Goal: Task Accomplishment & Management: Manage account settings

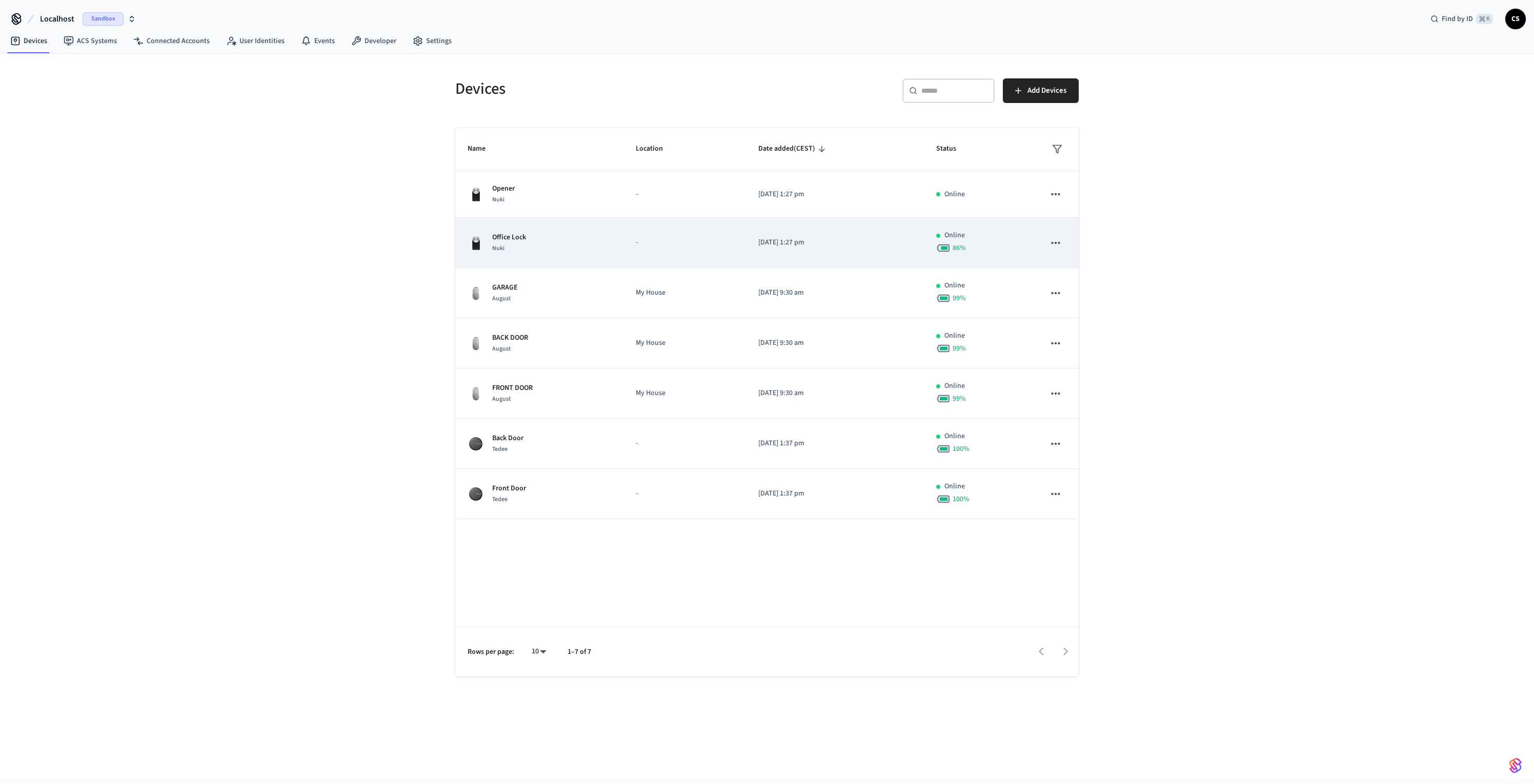
click at [530, 246] on div "Office Lock Nuki" at bounding box center [539, 242] width 143 height 21
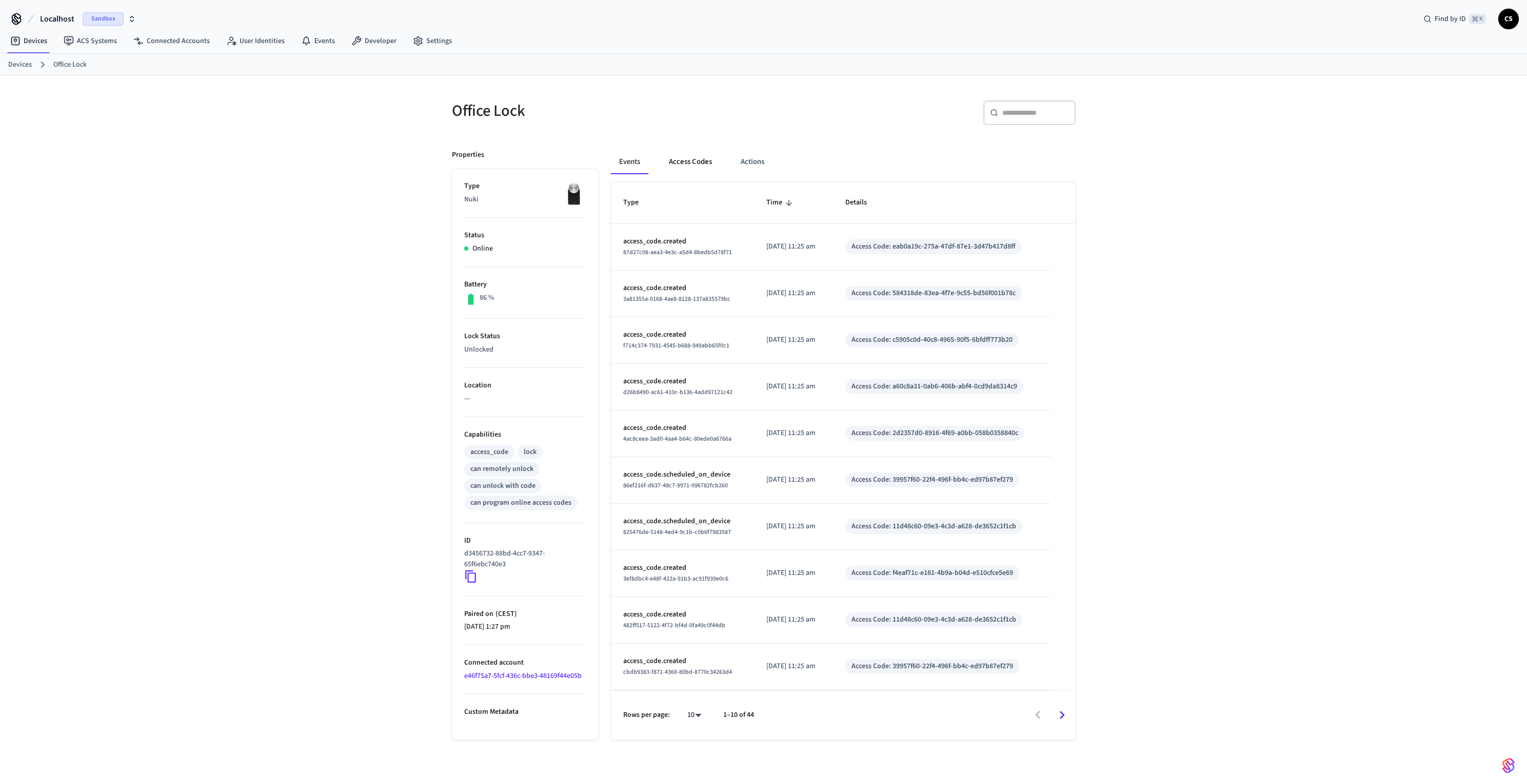
click at [671, 165] on button "Access Codes" at bounding box center [690, 162] width 60 height 25
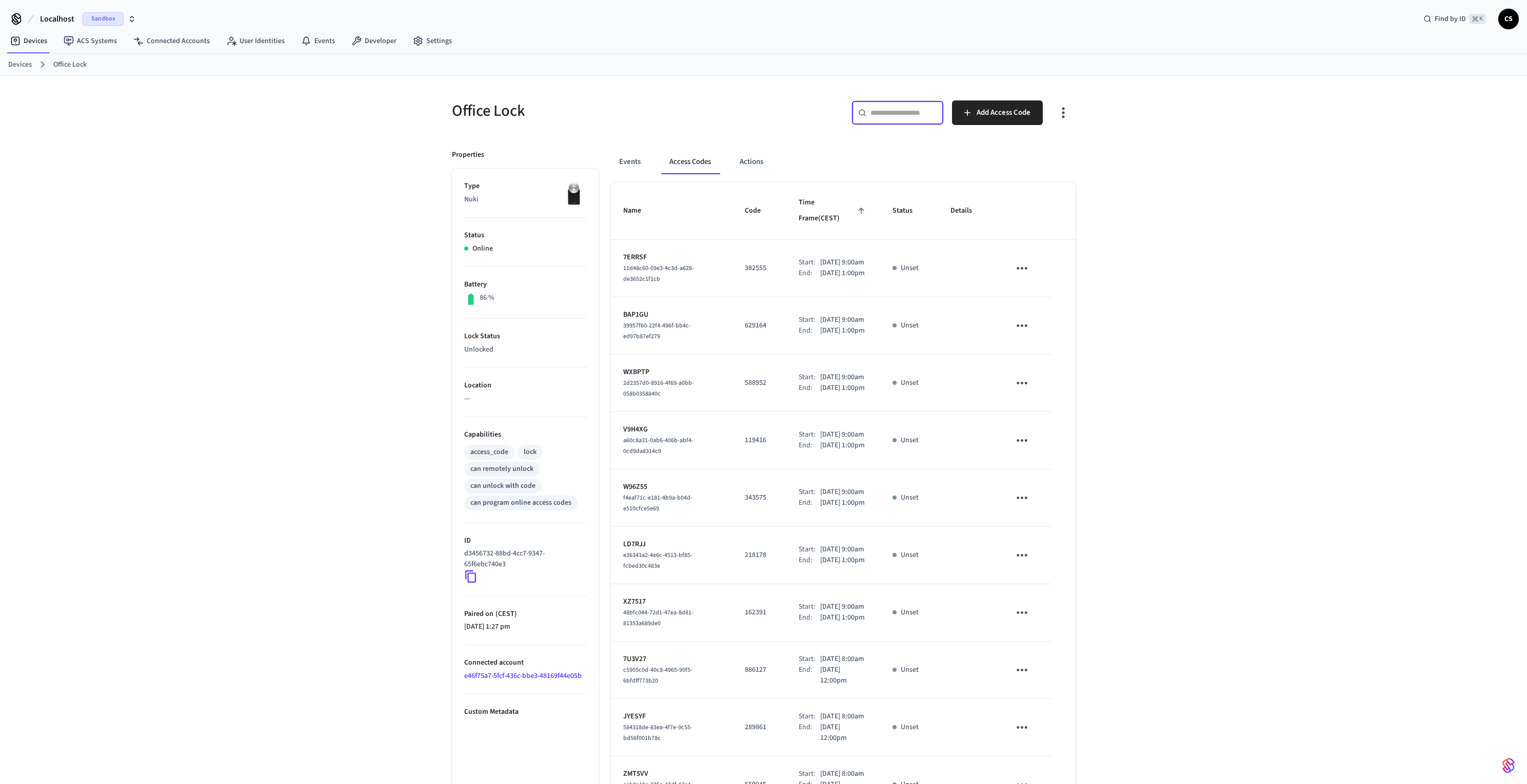
click at [894, 108] on input "text" at bounding box center [904, 112] width 67 height 10
paste input "******"
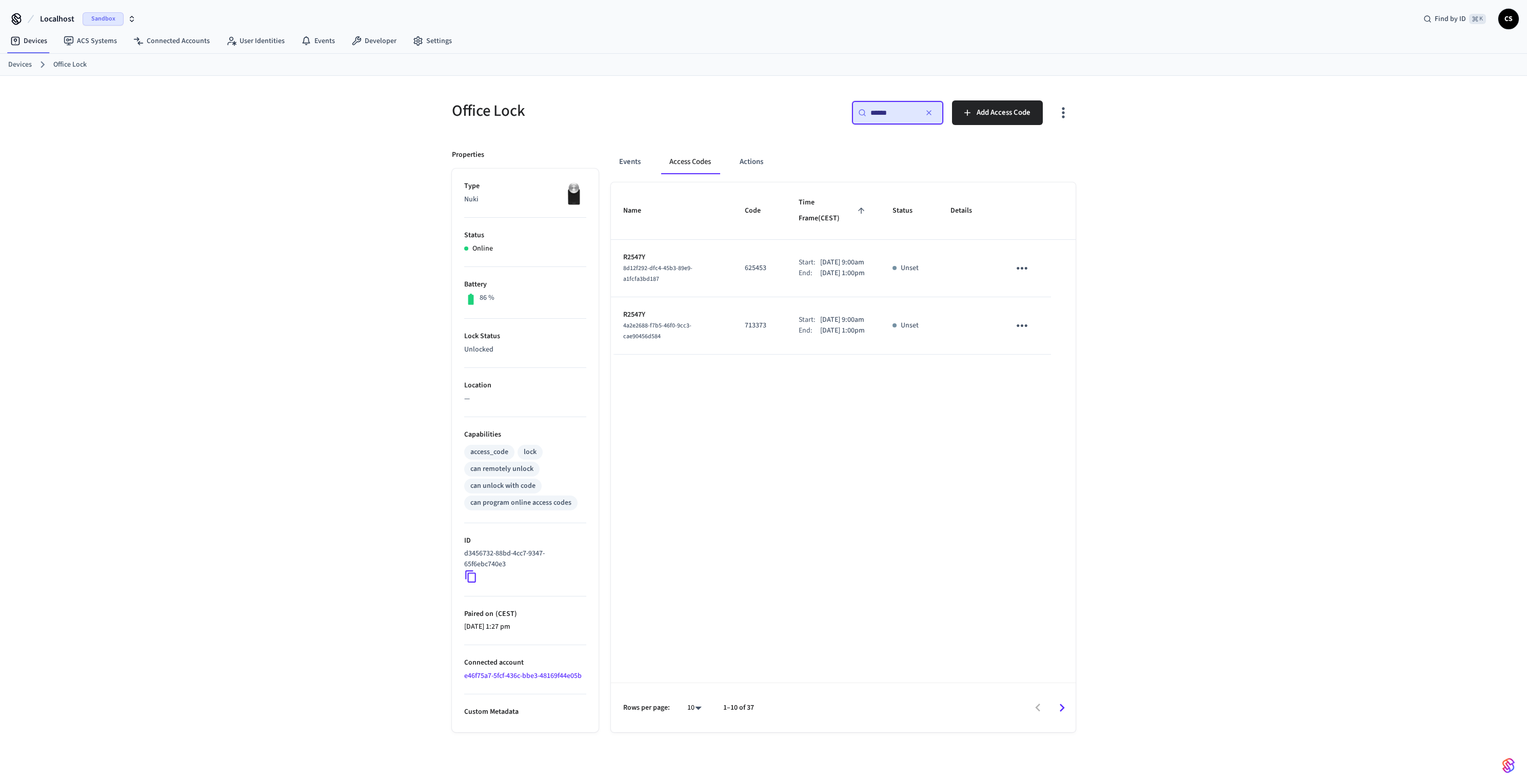
type input "******"
click at [1177, 259] on div "Office Lock ​ ****** ​ Add Access Code Properties Type Nuki Status Online Batte…" at bounding box center [763, 438] width 1527 height 725
click at [1190, 303] on div "Office Lock ​ ****** ​ Add Access Code Properties Type Nuki Status Online Batte…" at bounding box center [763, 438] width 1527 height 725
click at [845, 202] on span "Time Frame (CEST)" at bounding box center [833, 211] width 70 height 32
drag, startPoint x: 834, startPoint y: 204, endPoint x: 845, endPoint y: 203, distance: 11.0
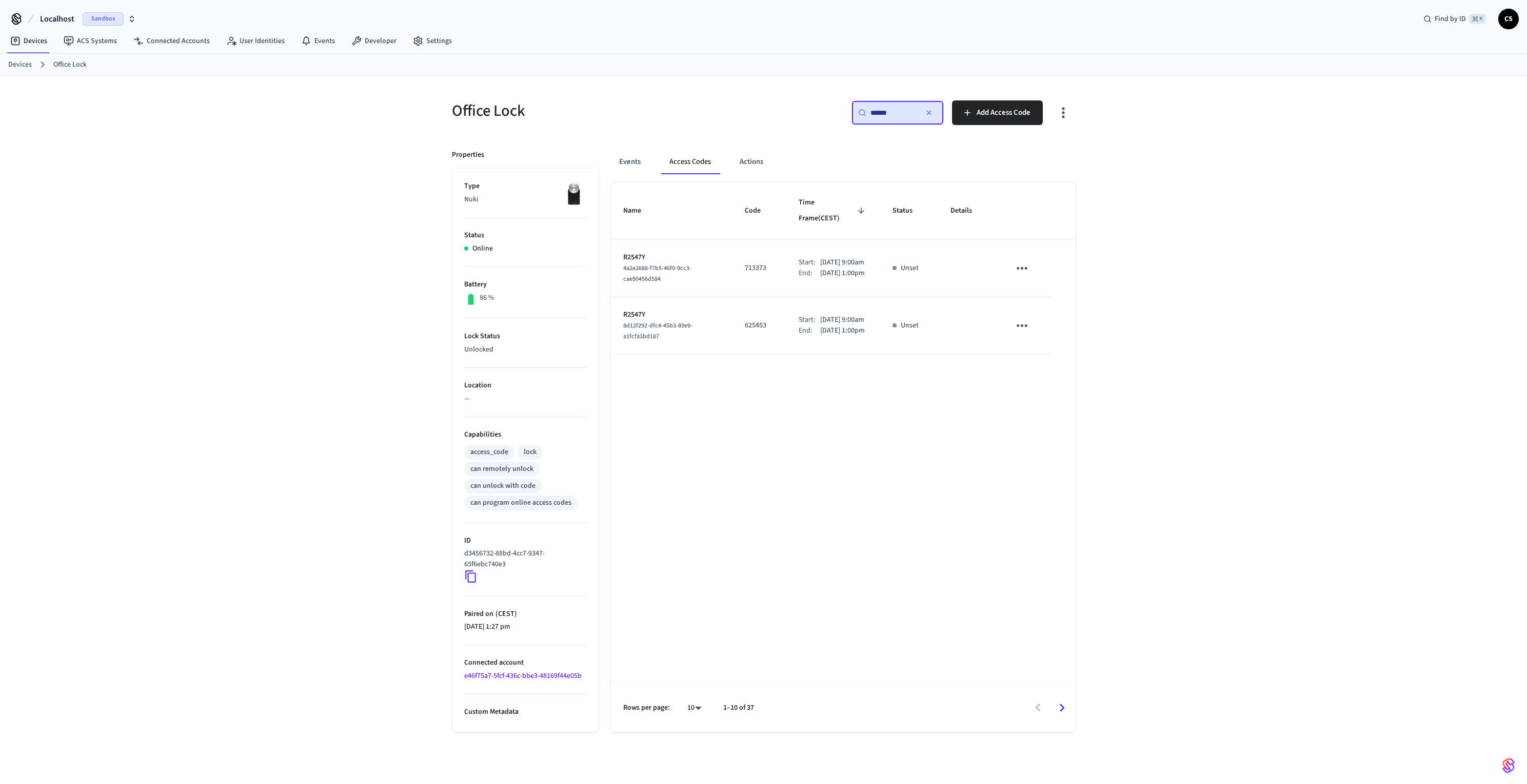
click at [845, 203] on span "Time Frame (CEST)" at bounding box center [833, 211] width 70 height 32
click at [857, 206] on icon "sticky table" at bounding box center [861, 210] width 9 height 9
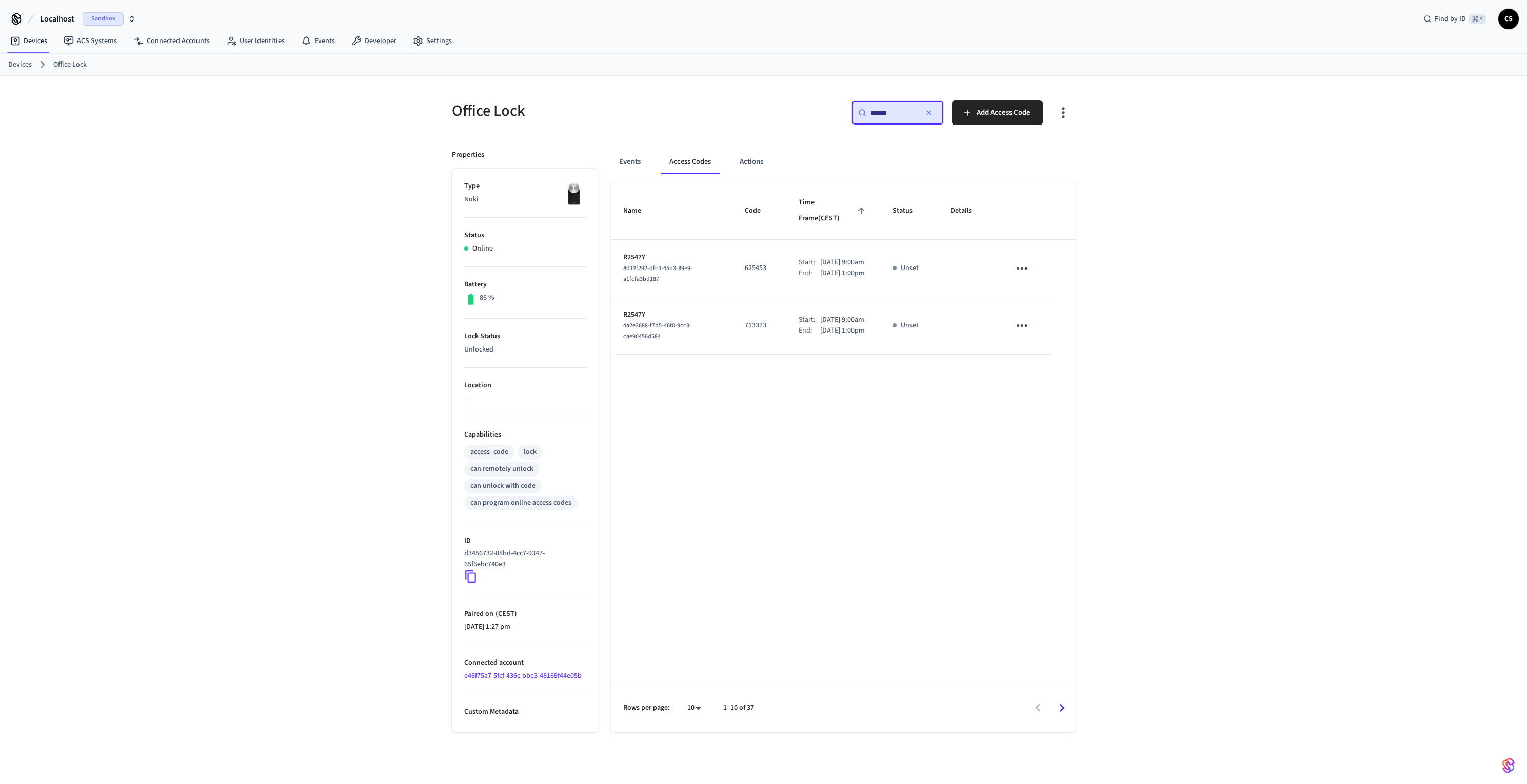
click at [857, 206] on icon "sticky table" at bounding box center [861, 210] width 9 height 9
click at [1147, 241] on div "Office Lock ​ ****** ​ Add Access Code Properties Type Nuki Status Online Batte…" at bounding box center [763, 438] width 1527 height 725
drag, startPoint x: 808, startPoint y: 252, endPoint x: 837, endPoint y: 253, distance: 29.0
click at [837, 257] on div "Start: Aug 23rd 2025 9:00am" at bounding box center [833, 263] width 70 height 11
click at [851, 272] on p "[DATE] 1:00pm" at bounding box center [842, 273] width 44 height 11
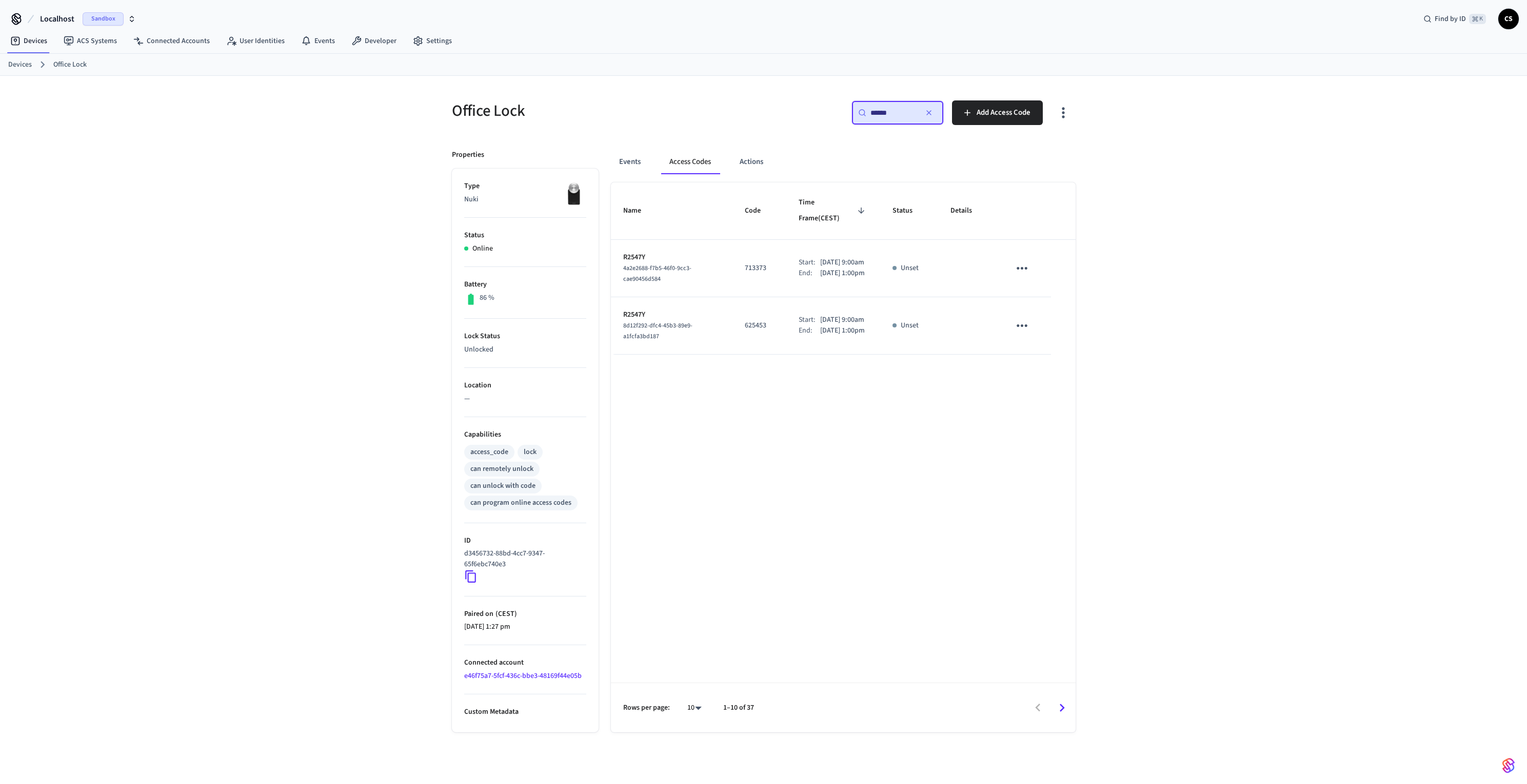
drag, startPoint x: 840, startPoint y: 274, endPoint x: 805, endPoint y: 276, distance: 35.1
click at [805, 276] on div "End: Sep 27th 2025 1:00pm" at bounding box center [833, 273] width 70 height 11
click at [1294, 274] on div "Office Lock ​ ****** ​ Add Access Code Properties Type Nuki Status Online Batte…" at bounding box center [763, 438] width 1527 height 725
click at [1294, 271] on div "Office Lock ​ ****** ​ Add Access Code Properties Type Nuki Status Online Batte…" at bounding box center [763, 438] width 1527 height 725
click at [767, 488] on div "Name Code Time Frame (CEST) Status Details R2547Y 4a2e2688-f7b5-46f0-9cc3-cae90…" at bounding box center [843, 457] width 465 height 550
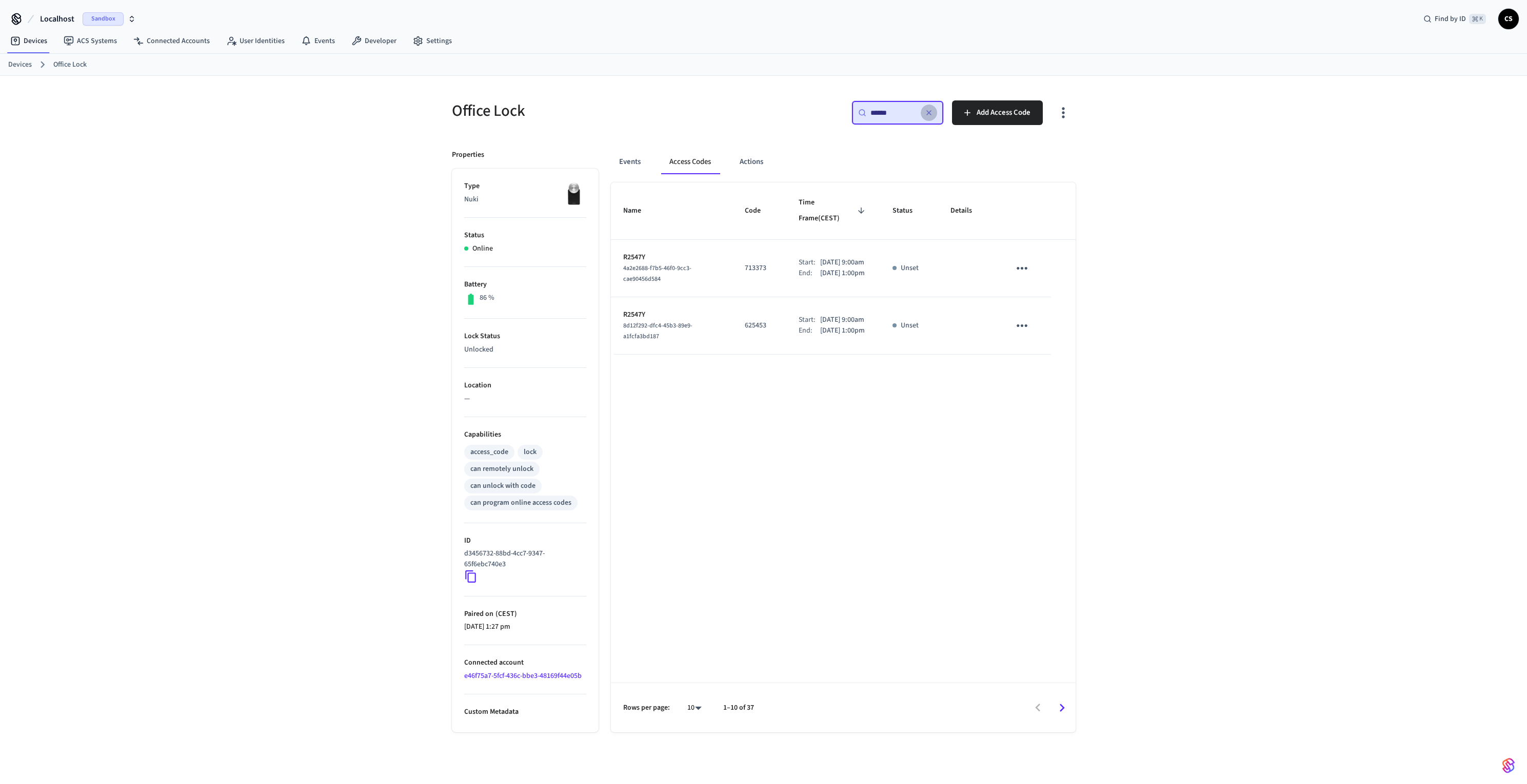
click at [930, 111] on icon "button" at bounding box center [928, 112] width 4 height 4
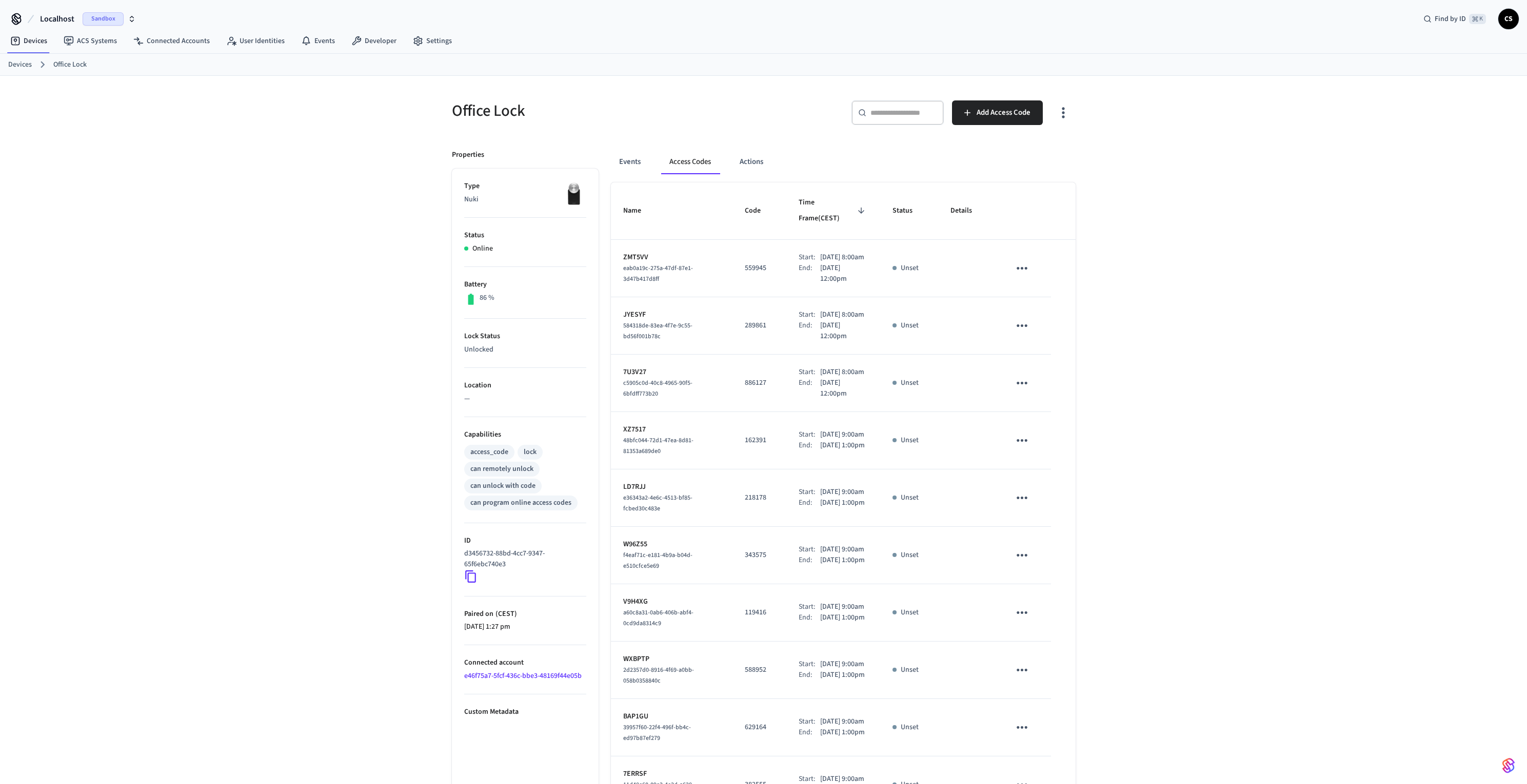
click at [471, 579] on icon at bounding box center [471, 577] width 13 height 13
click at [462, 579] on ul "Type Nuki Status Online Battery 86 % Lock Status Unlocked Location — Capabiliti…" at bounding box center [525, 516] width 146 height 695
click at [472, 577] on icon at bounding box center [471, 577] width 13 height 13
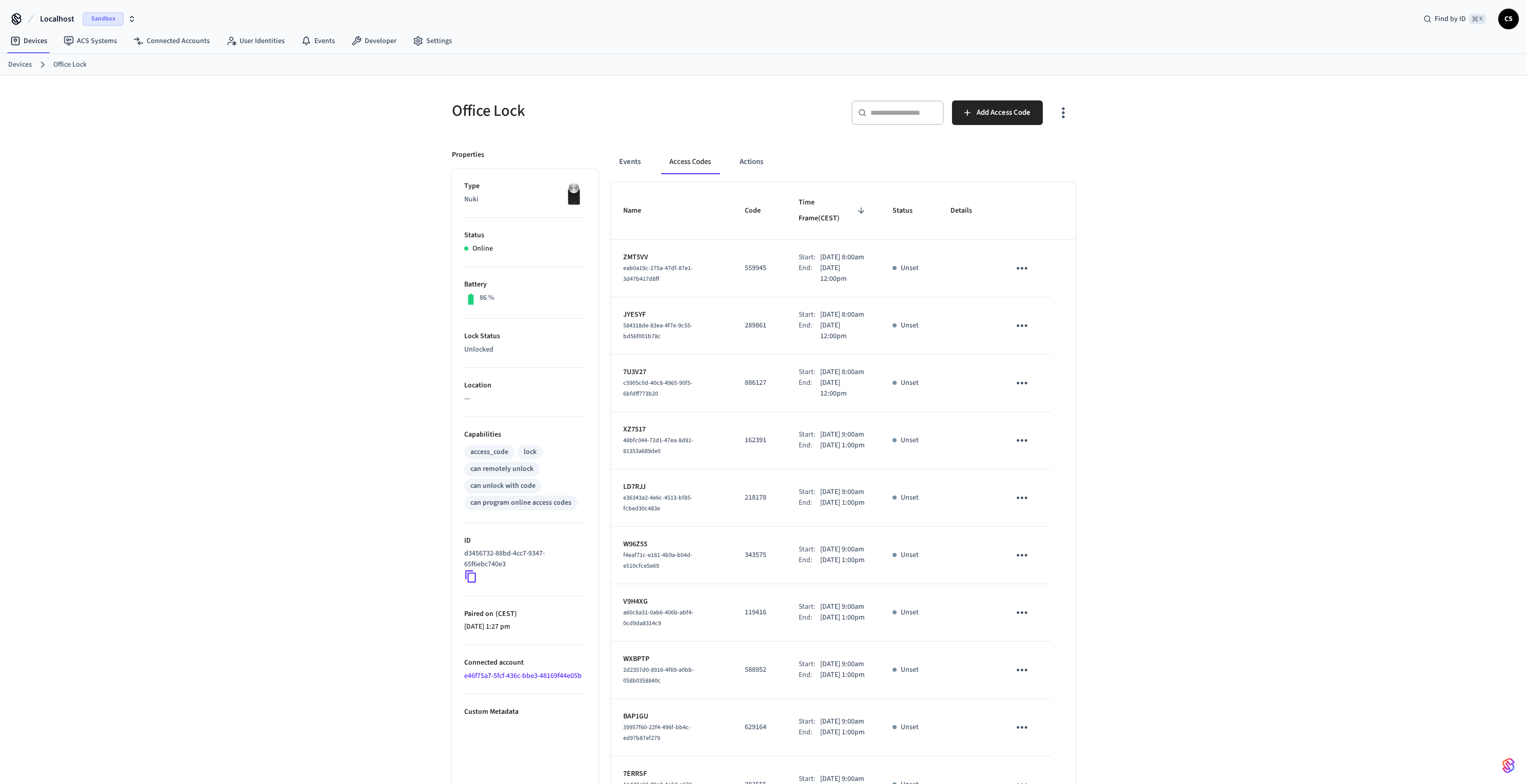
click at [472, 577] on icon at bounding box center [471, 577] width 13 height 13
click at [472, 578] on icon at bounding box center [471, 577] width 13 height 13
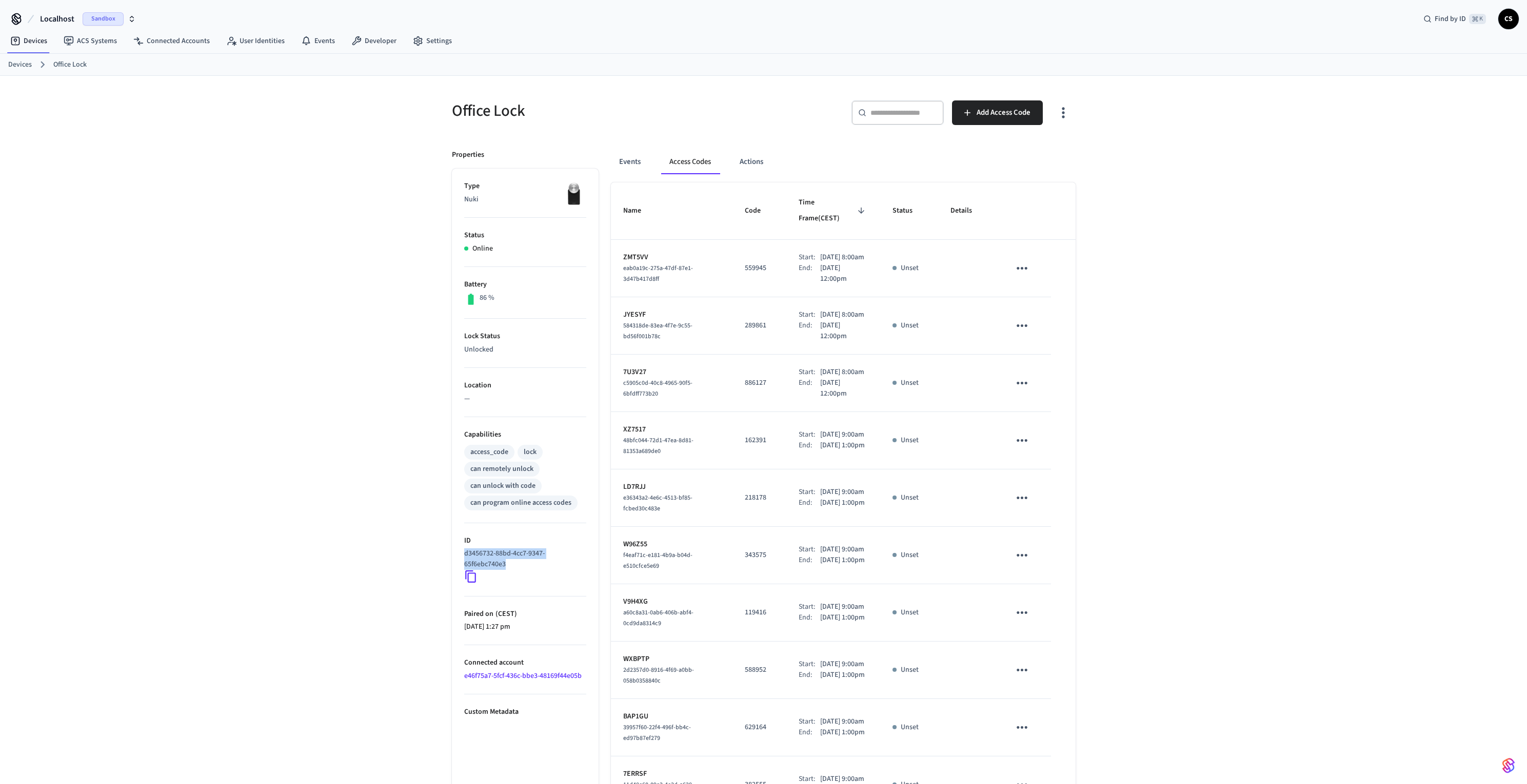
drag, startPoint x: 512, startPoint y: 564, endPoint x: 455, endPoint y: 555, distance: 57.7
click at [455, 555] on ul "Type Nuki Status Online Battery 86 % Lock Status Unlocked Location — Capabiliti…" at bounding box center [525, 516] width 146 height 695
copy p "d3456732-88bd-4cc7-9347-65f6ebc740e3"
click at [918, 110] on input "text" at bounding box center [904, 112] width 67 height 10
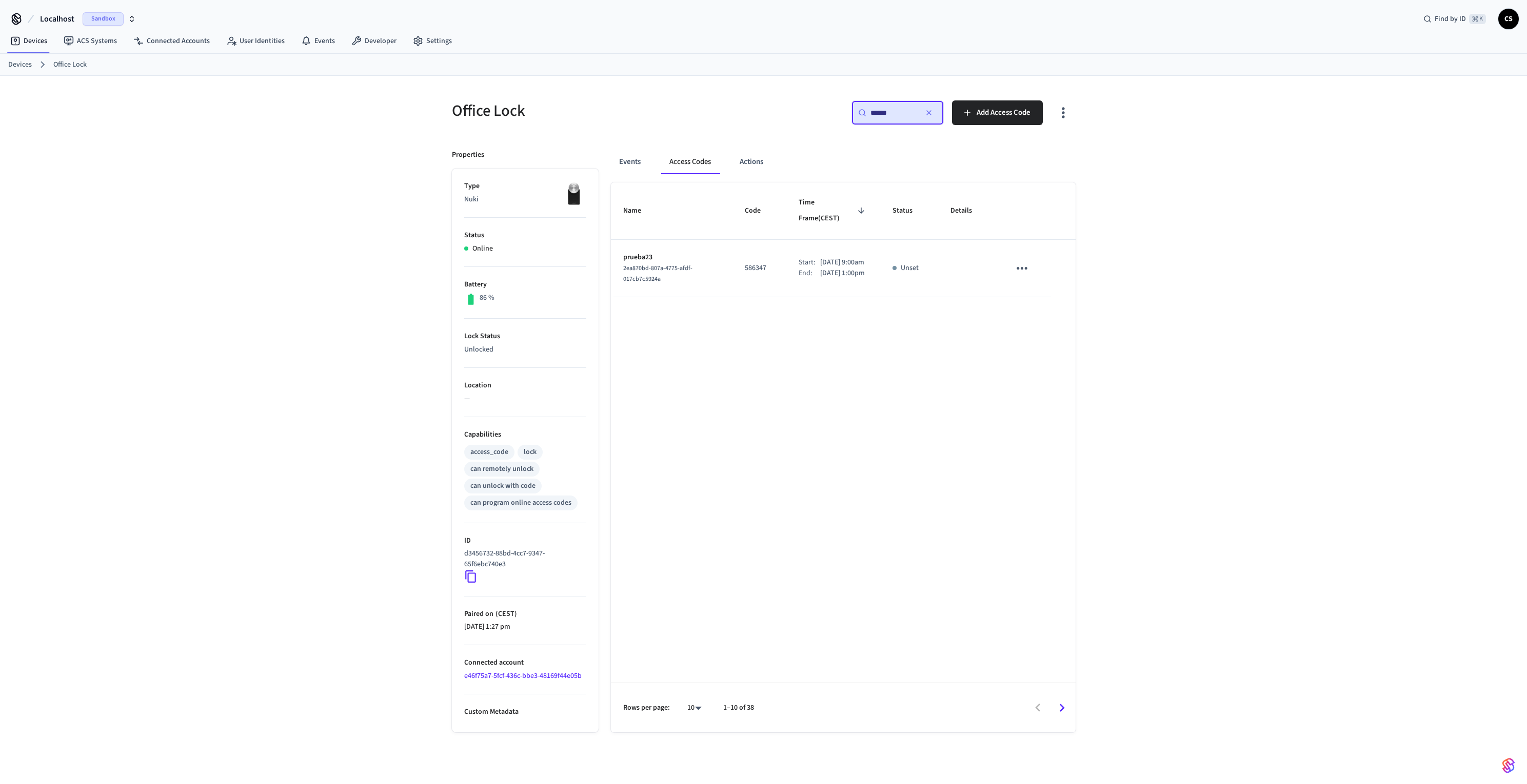
type input "******"
click at [930, 111] on icon "button" at bounding box center [928, 112] width 4 height 4
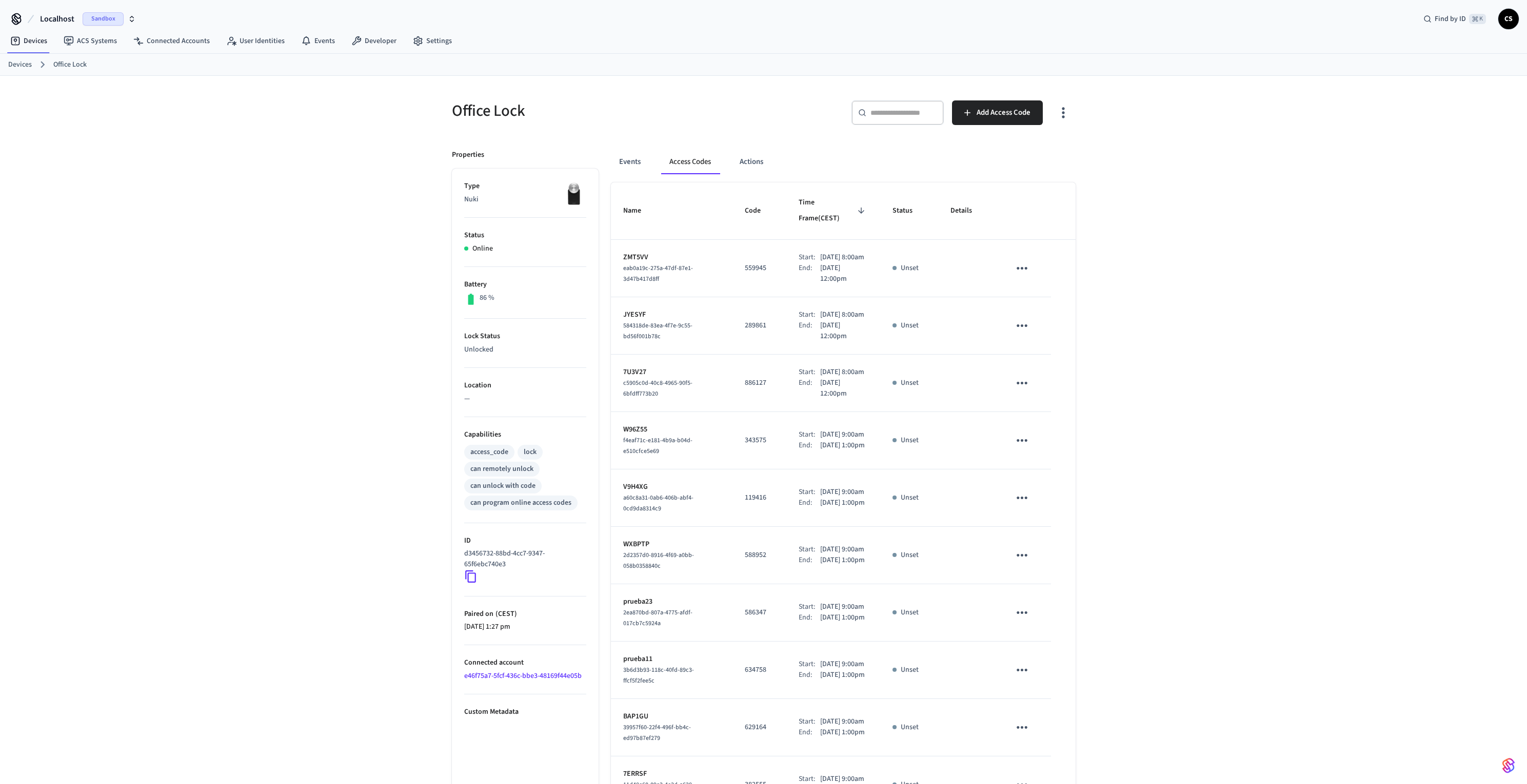
click at [1122, 229] on div "Office Lock ​ ​ Add Access Code Properties Type Nuki Status Online Battery 86 %…" at bounding box center [763, 469] width 1527 height 788
click at [904, 112] on input "text" at bounding box center [904, 112] width 67 height 10
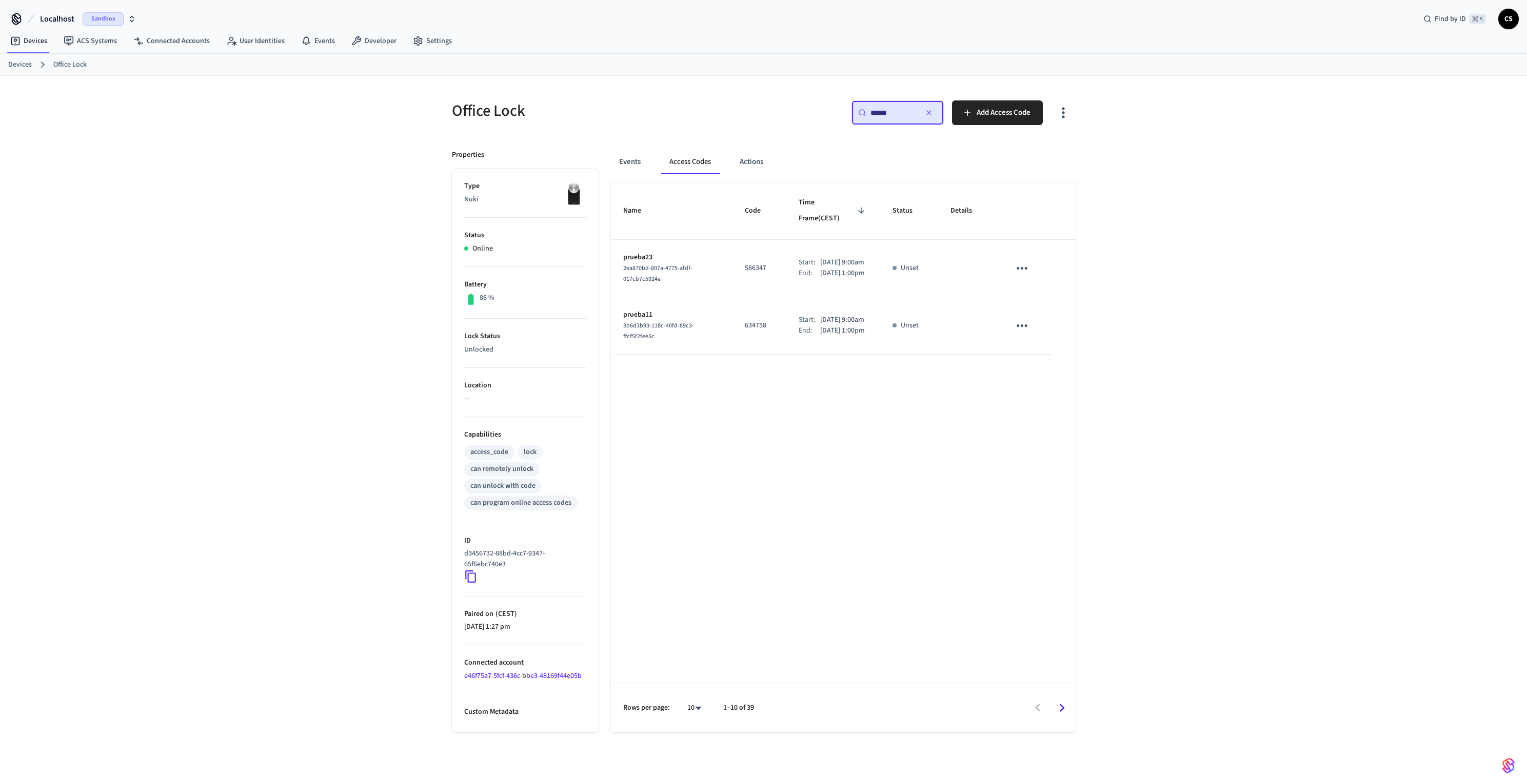
type input "******"
drag, startPoint x: 805, startPoint y: 251, endPoint x: 830, endPoint y: 253, distance: 25.1
click at [829, 257] on div "Start: Aug 19th 2025 9:00am" at bounding box center [833, 263] width 69 height 11
click at [835, 257] on p "Aug 19th 2025 9:00am" at bounding box center [842, 263] width 44 height 11
drag, startPoint x: 837, startPoint y: 253, endPoint x: 811, endPoint y: 255, distance: 26.1
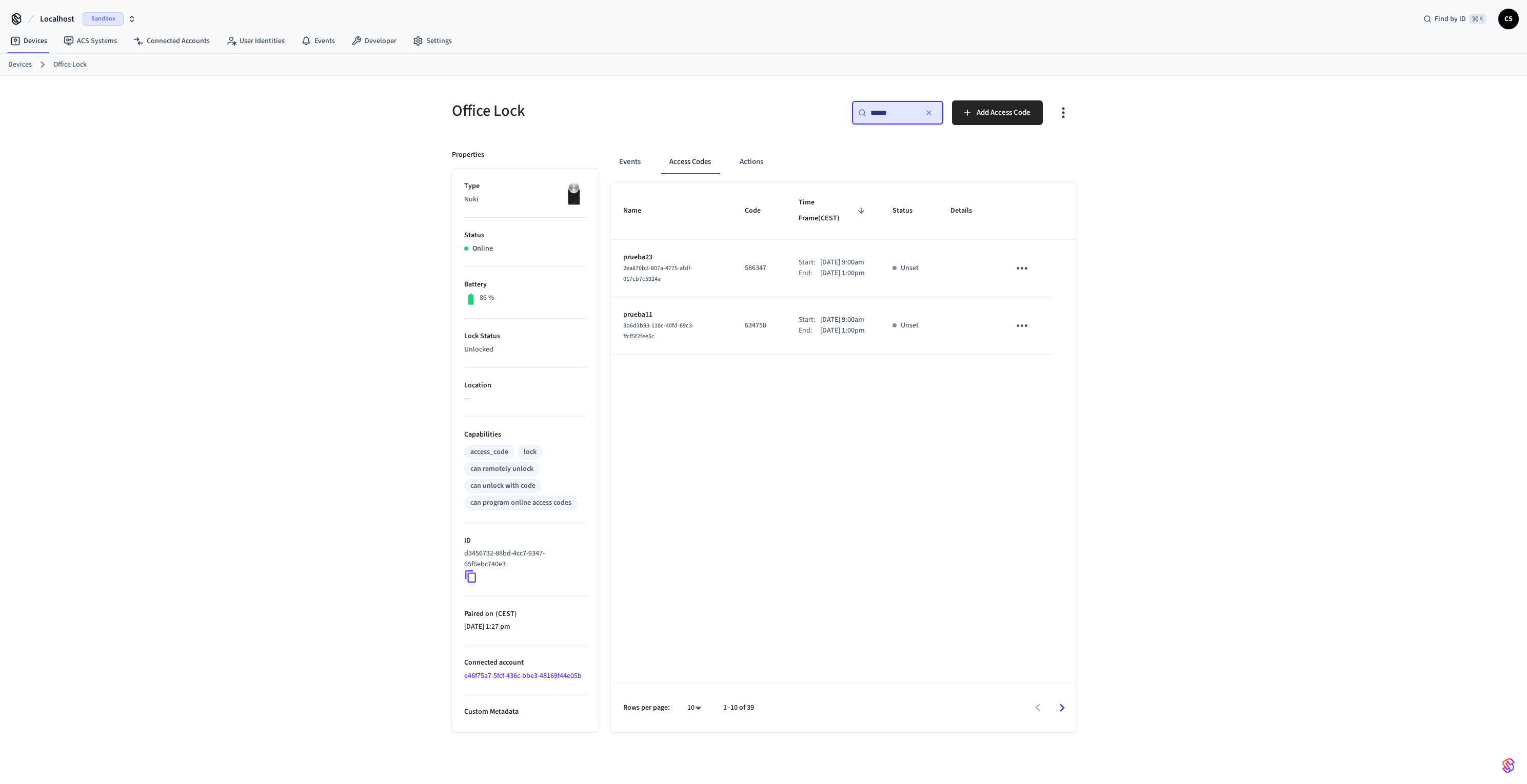
click at [820, 257] on p "Aug 19th 2025 9:00am" at bounding box center [842, 263] width 44 height 11
click at [1254, 247] on div "Office Lock ​ ****** ​ Add Access Code Properties Type Nuki Status Online Batte…" at bounding box center [763, 438] width 1527 height 725
click at [1254, 247] on div "Office Lock ​ ****** ​ Add Access Code Properties Type Nuki Status Online Batte…" at bounding box center [763, 438] width 1527 height 725
click at [1021, 262] on icon "sticky table" at bounding box center [1022, 268] width 16 height 16
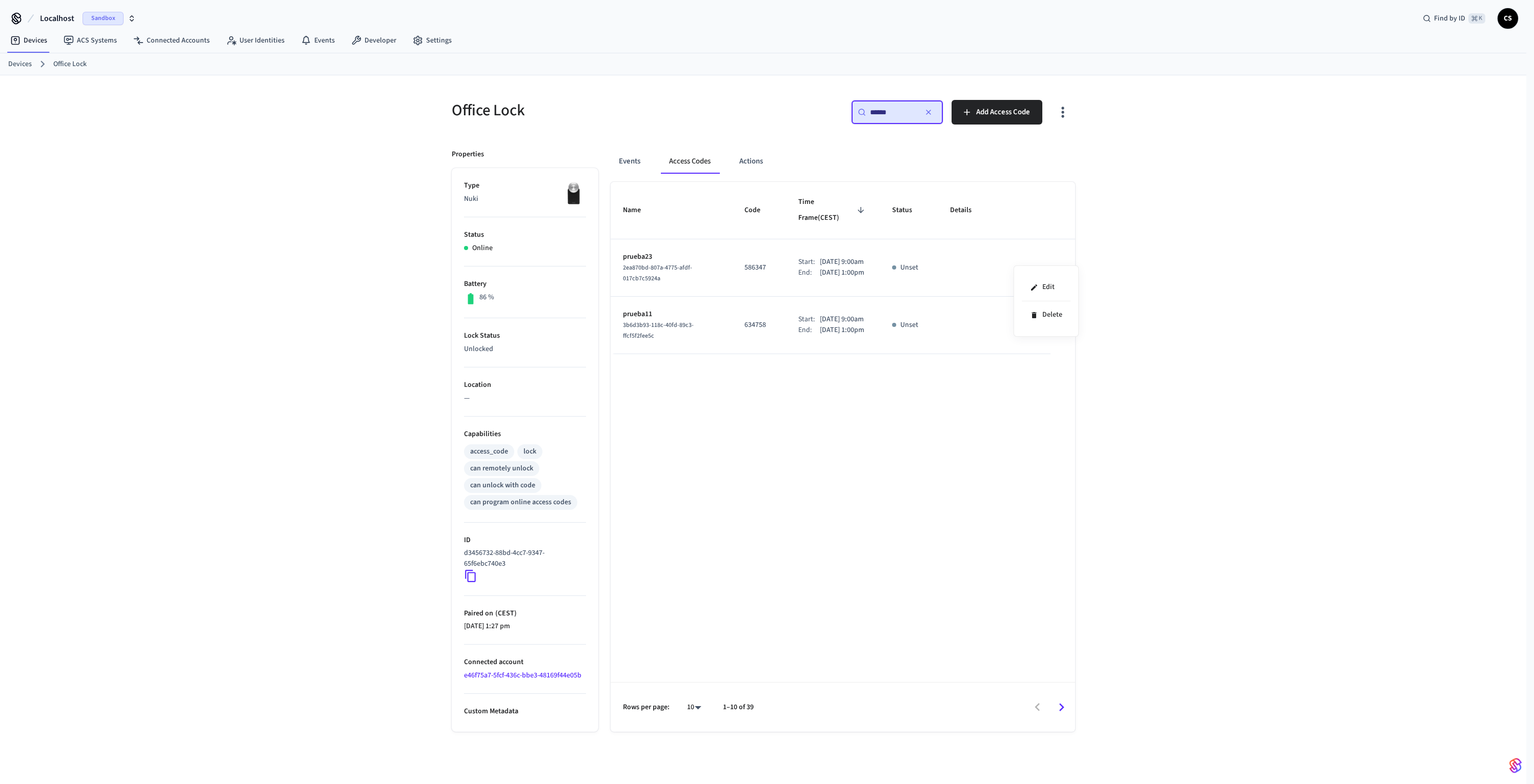
click at [1136, 250] on div at bounding box center [767, 392] width 1534 height 784
click at [1029, 266] on button "sticky table" at bounding box center [1022, 268] width 24 height 24
click at [1034, 293] on li "Edit" at bounding box center [1042, 291] width 49 height 28
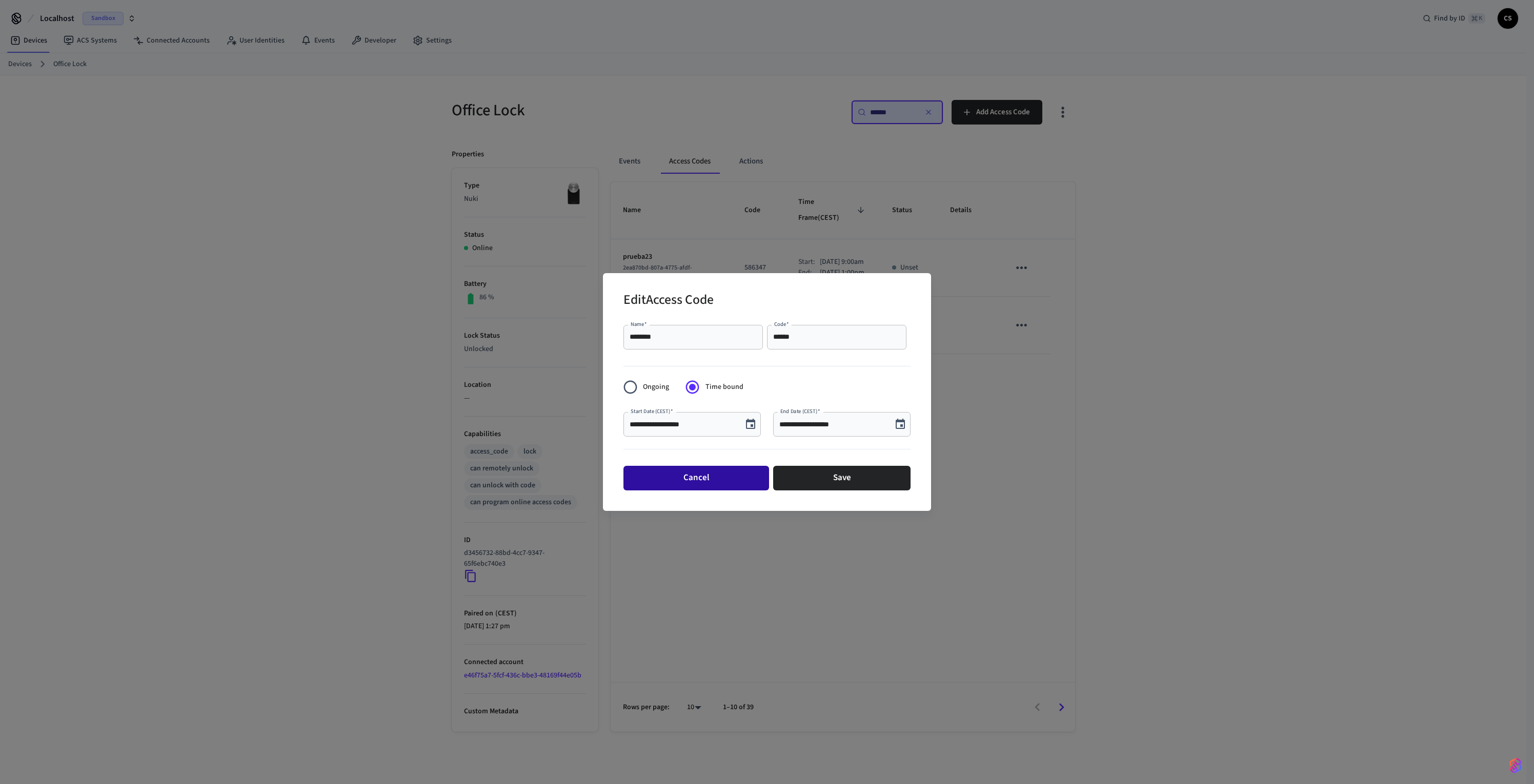
click at [710, 475] on button "Cancel" at bounding box center [696, 478] width 146 height 25
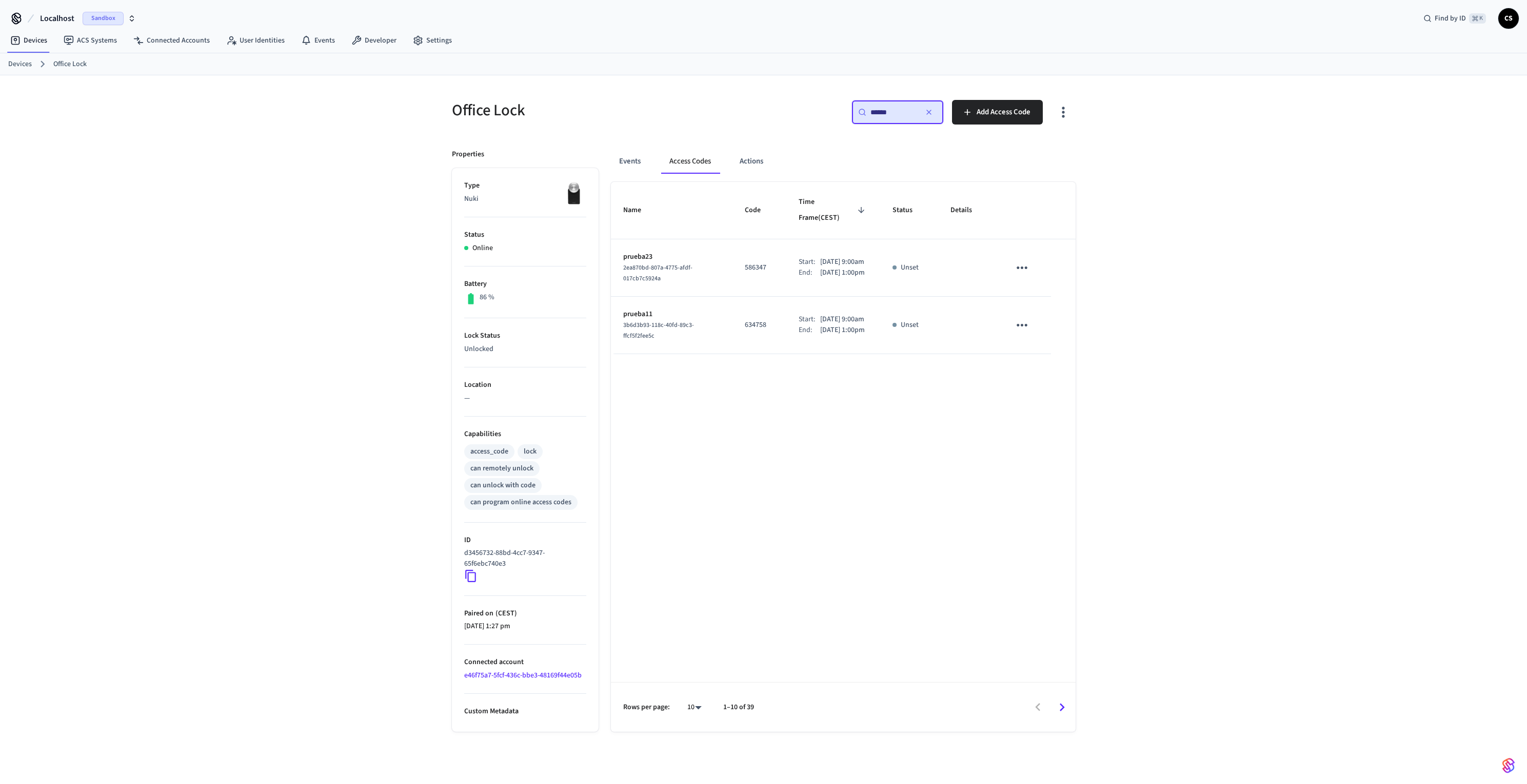
click at [1203, 333] on div "Office Lock ​ ****** ​ Add Access Code Properties Type Nuki Status Online Batte…" at bounding box center [763, 438] width 1527 height 725
click at [933, 108] on button "button" at bounding box center [928, 112] width 16 height 16
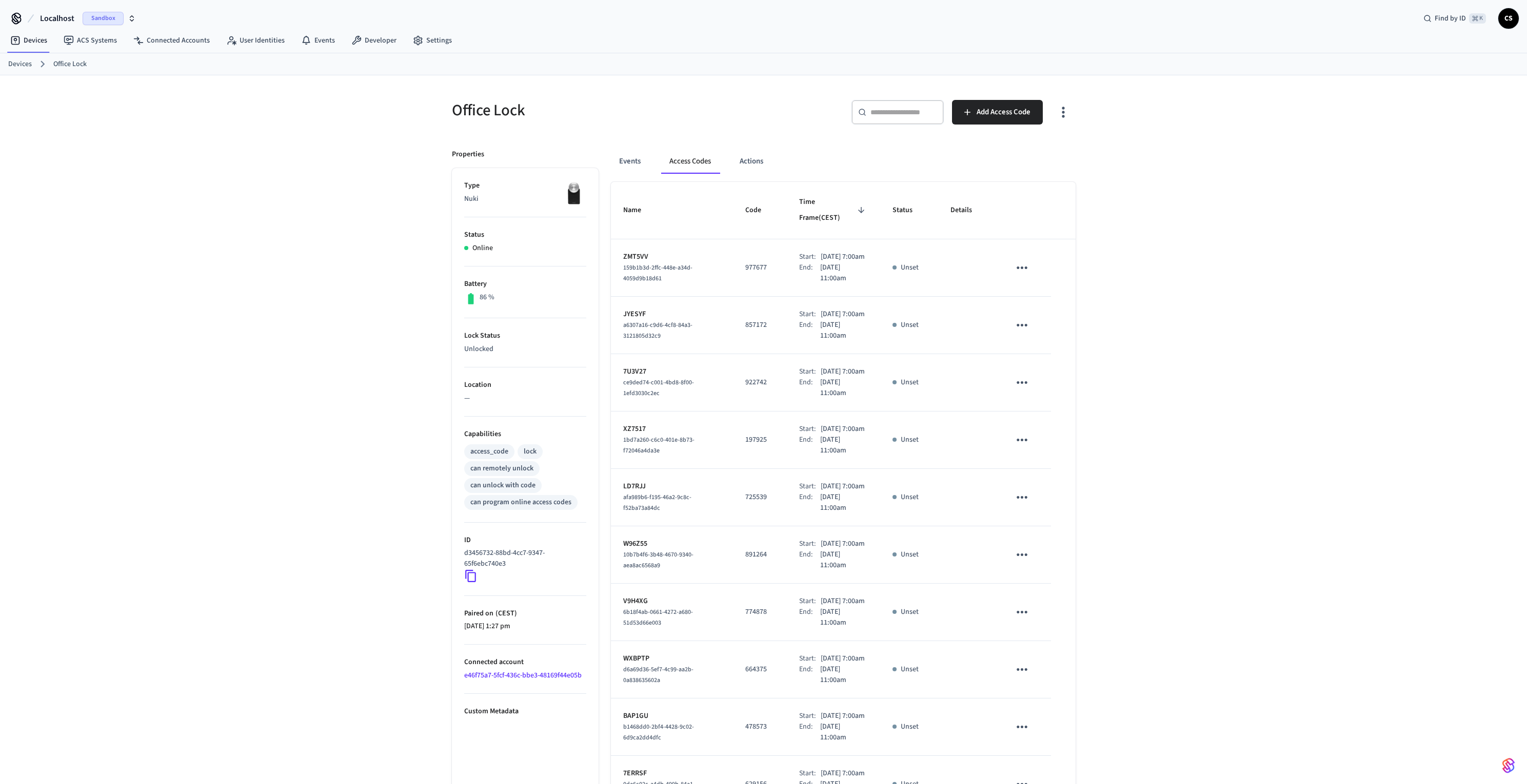
click at [906, 113] on input "text" at bounding box center [904, 112] width 67 height 10
paste input "******"
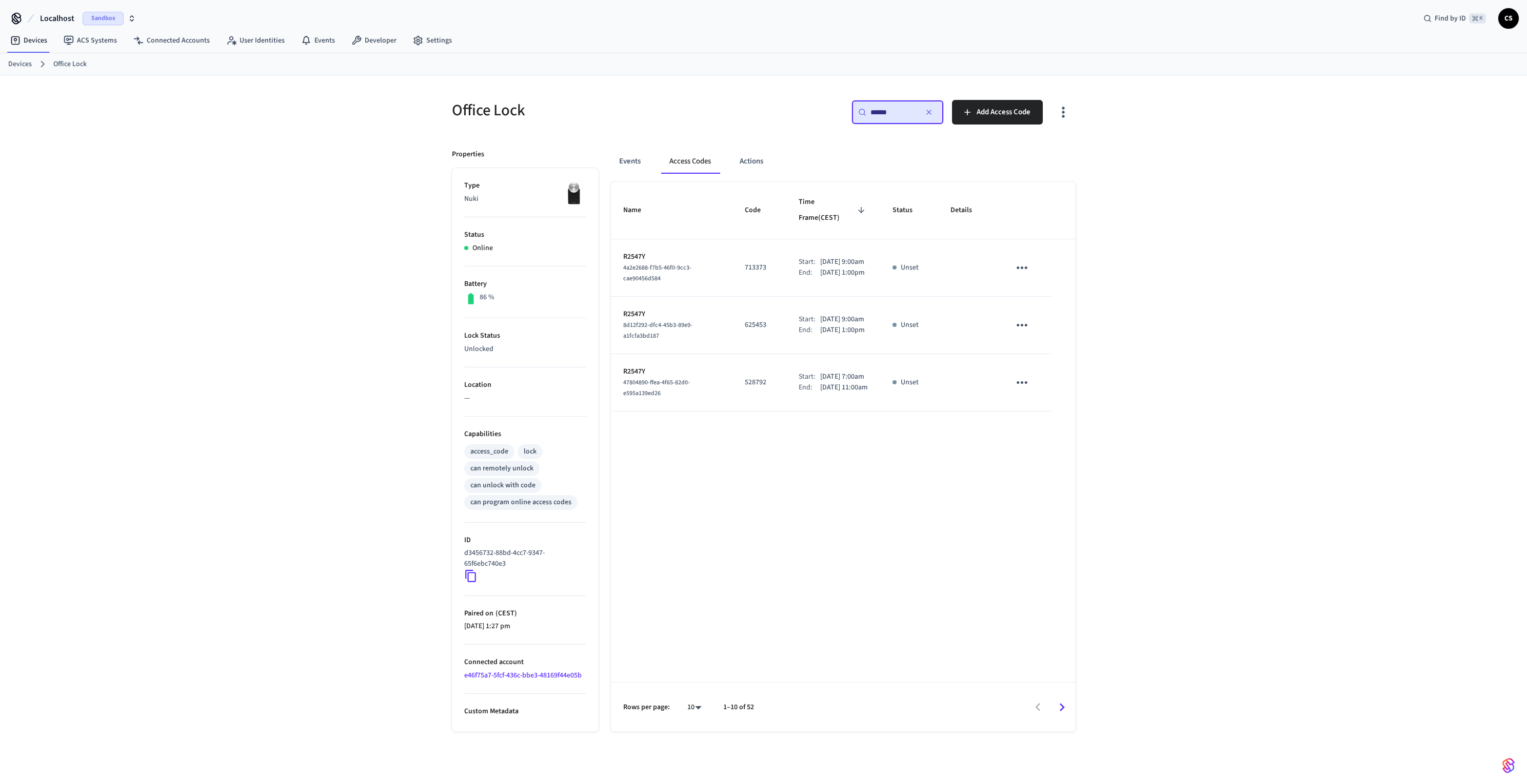
type input "******"
click at [928, 112] on icon "button" at bounding box center [928, 112] width 4 height 4
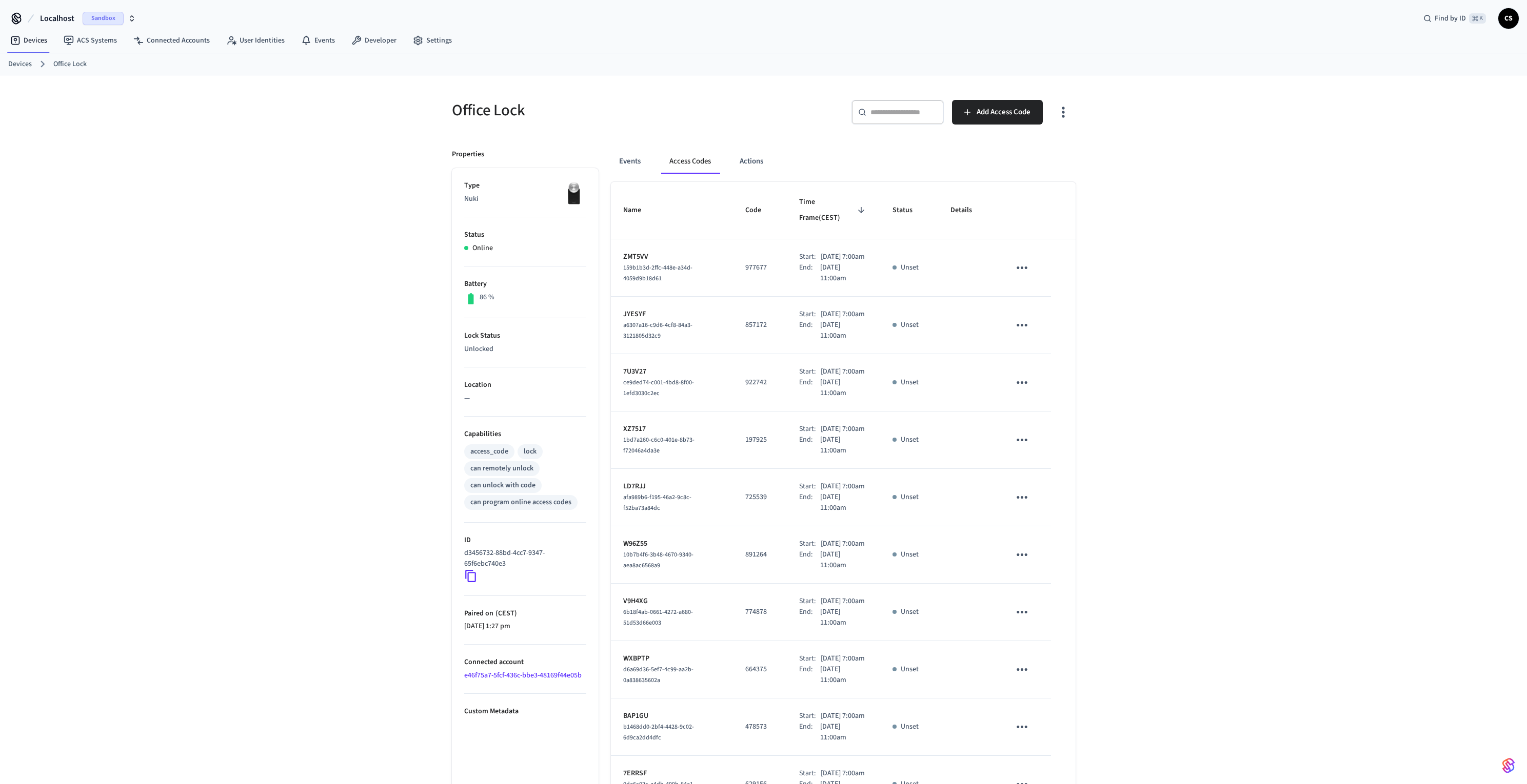
click at [1235, 205] on div "Office Lock ​ ​ Add Access Code Properties Type Nuki Status Online Battery 86 %…" at bounding box center [763, 469] width 1527 height 788
click at [294, 336] on div "Office Lock ​ ​ Add Access Code Properties Type Nuki Status Online Battery 86 %…" at bounding box center [763, 469] width 1527 height 788
click at [326, 282] on div "Office Lock ​ ​ Add Access Code Properties Type Nuki Status Online Battery 86 %…" at bounding box center [763, 469] width 1527 height 788
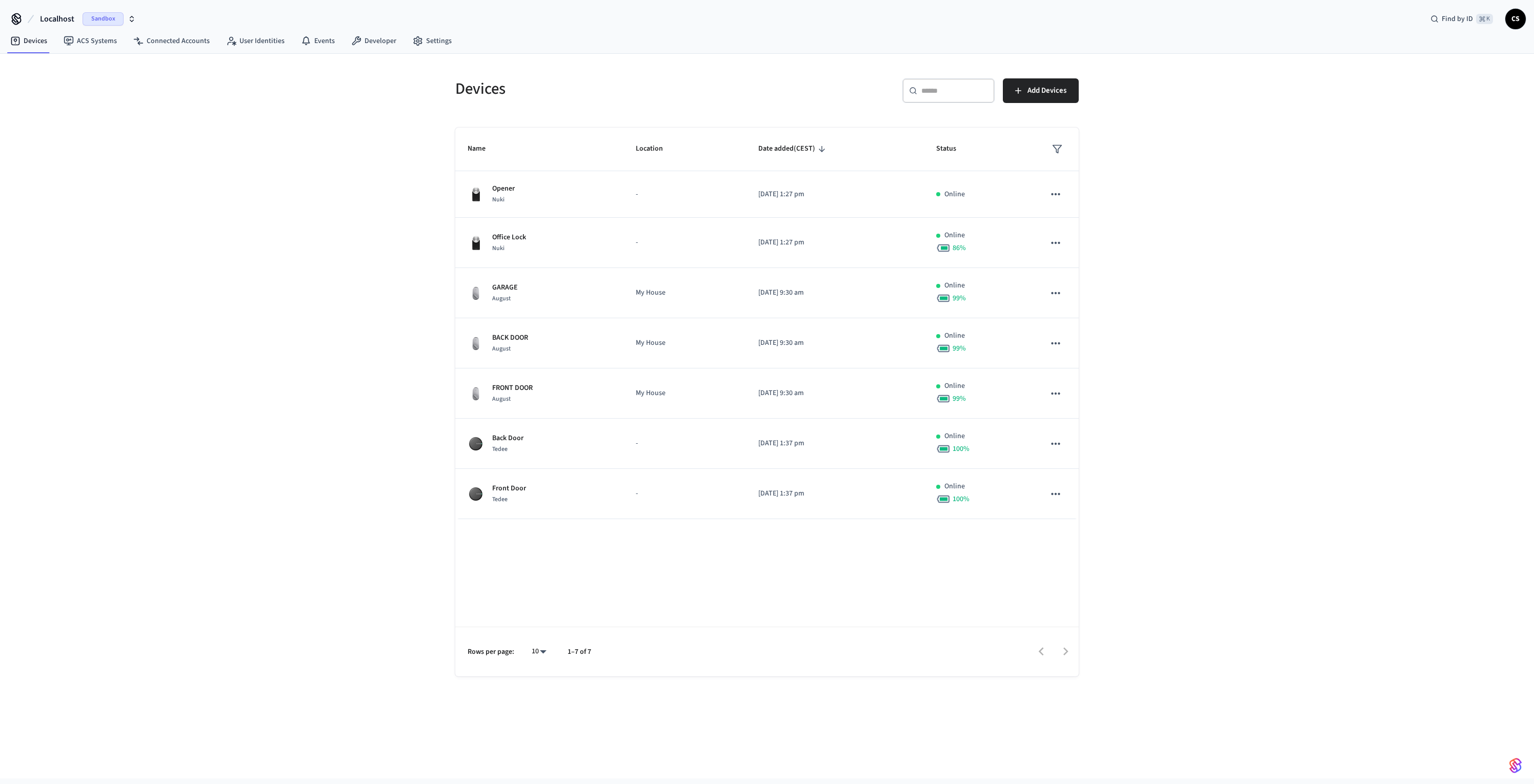
click at [933, 85] on div "​ ​" at bounding box center [949, 90] width 92 height 25
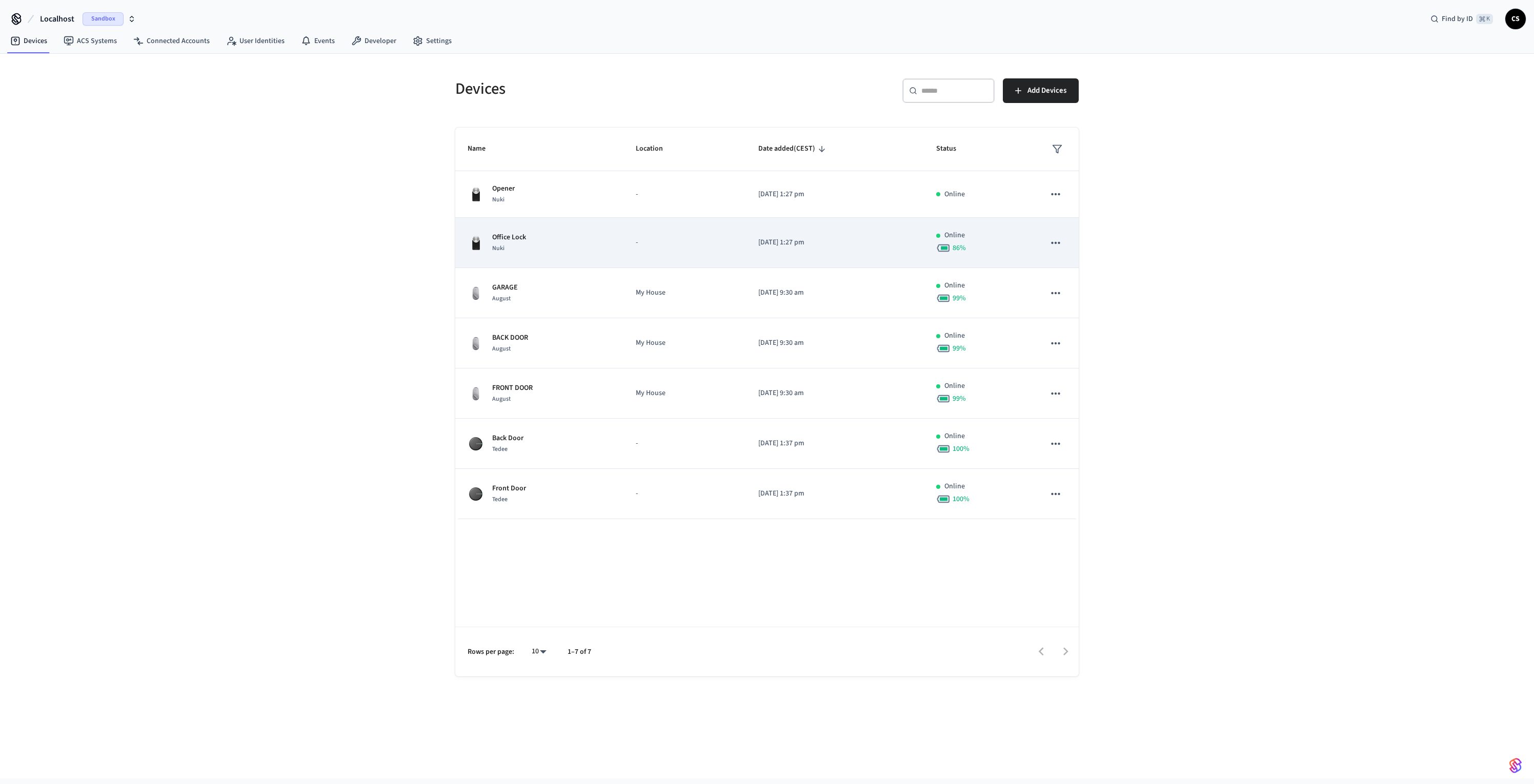
click at [582, 244] on div "Office Lock Nuki" at bounding box center [539, 242] width 143 height 21
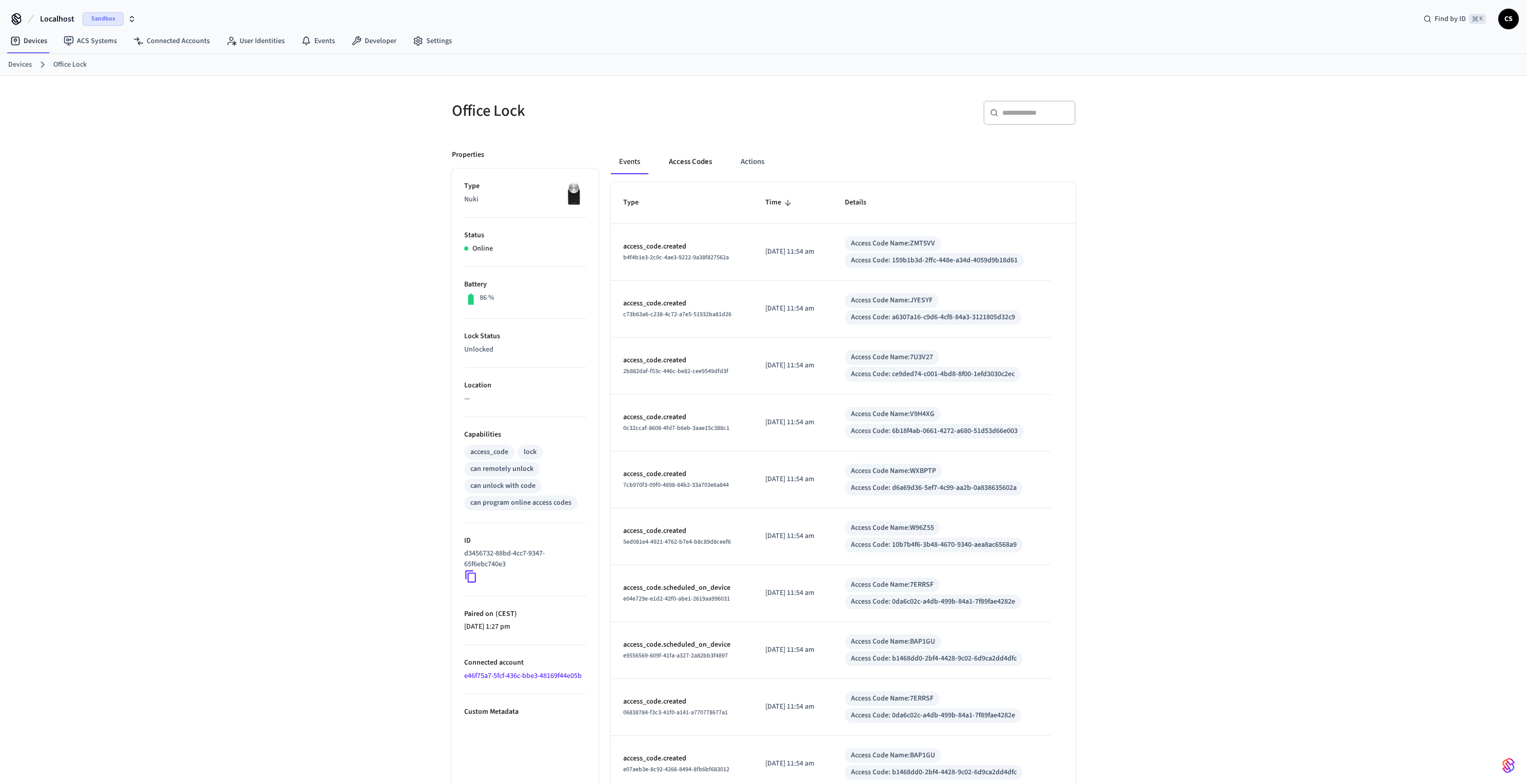
click at [695, 160] on button "Access Codes" at bounding box center [690, 162] width 60 height 25
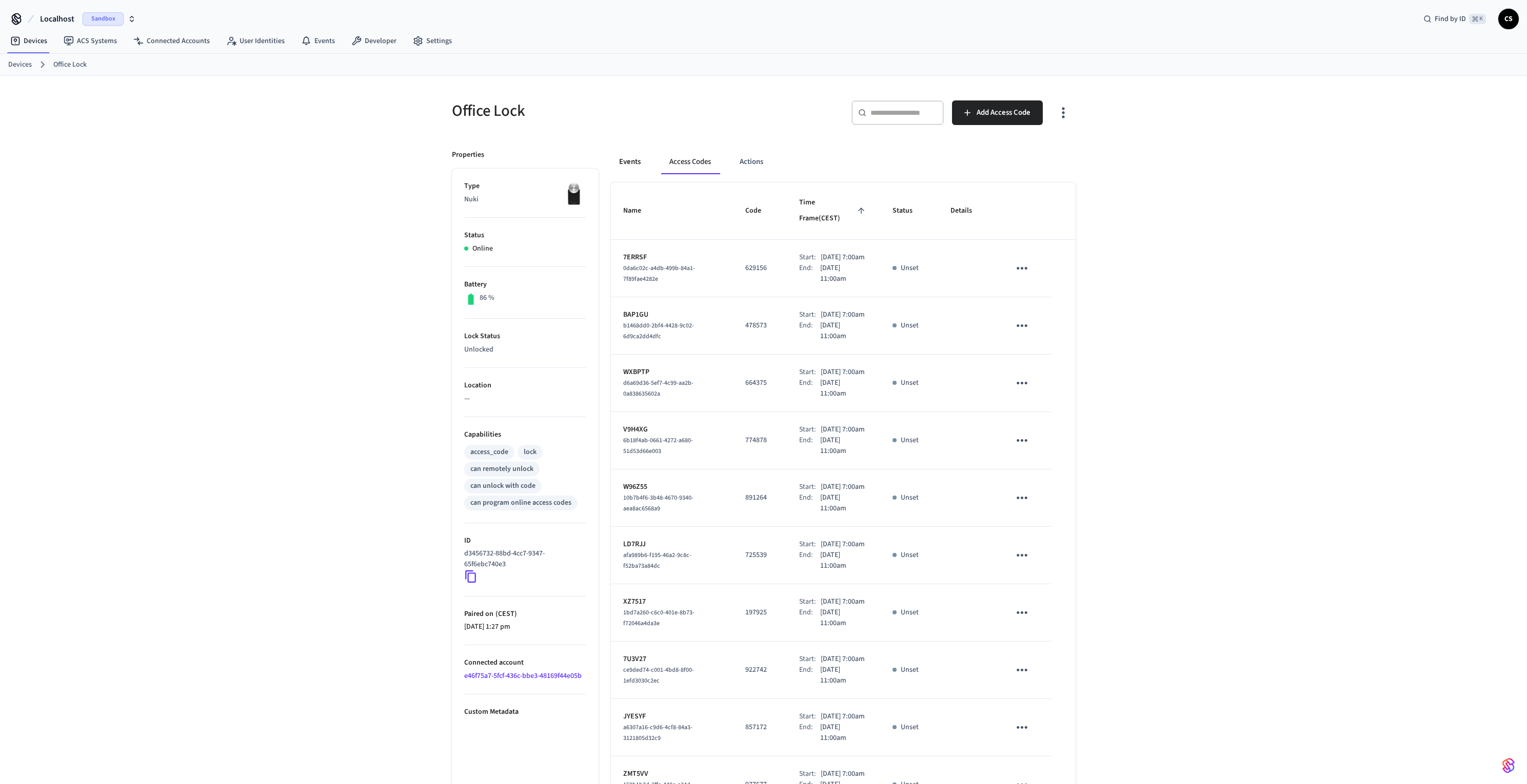
click at [638, 163] on button "Events" at bounding box center [630, 162] width 38 height 25
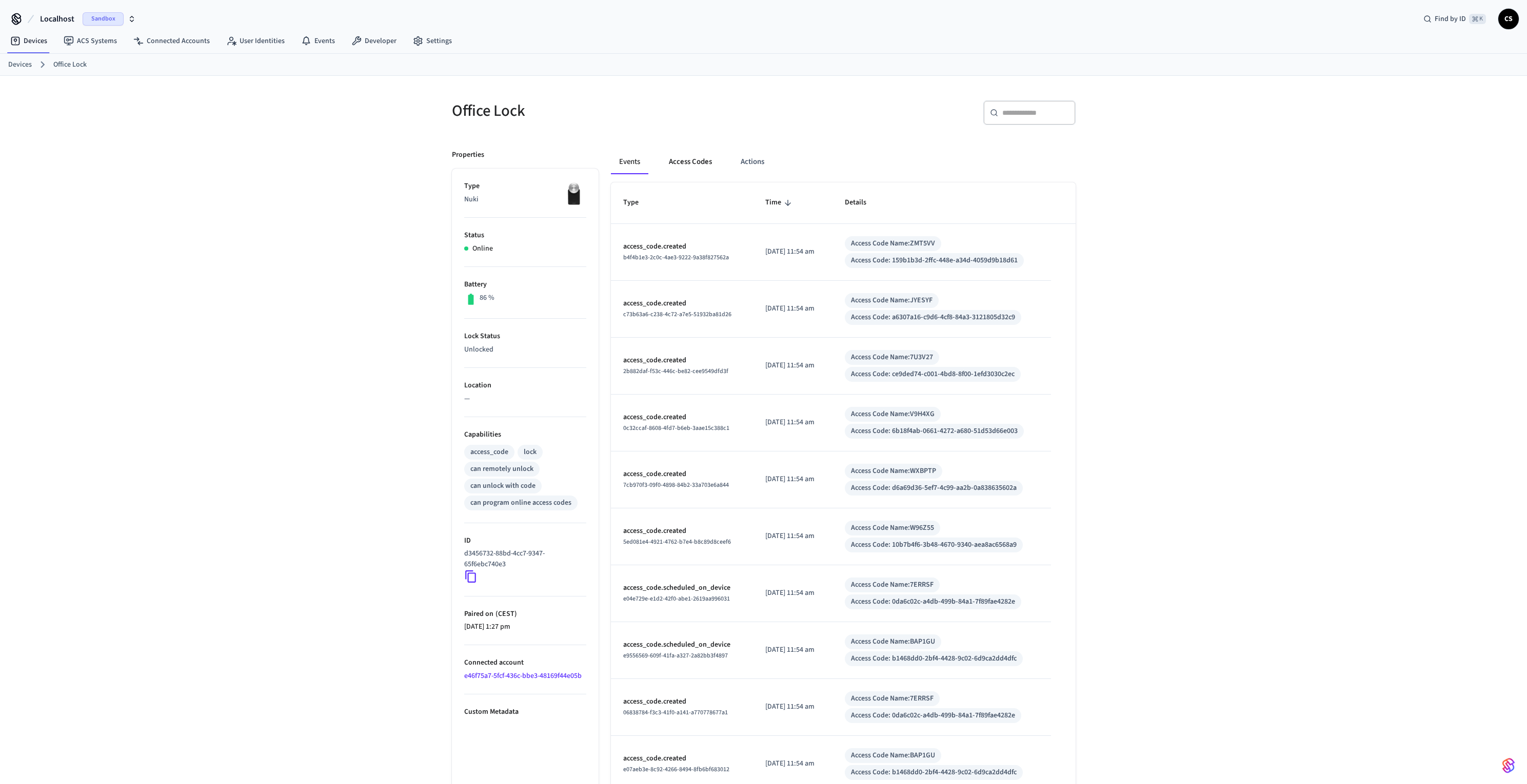
click at [693, 166] on button "Access Codes" at bounding box center [690, 162] width 60 height 25
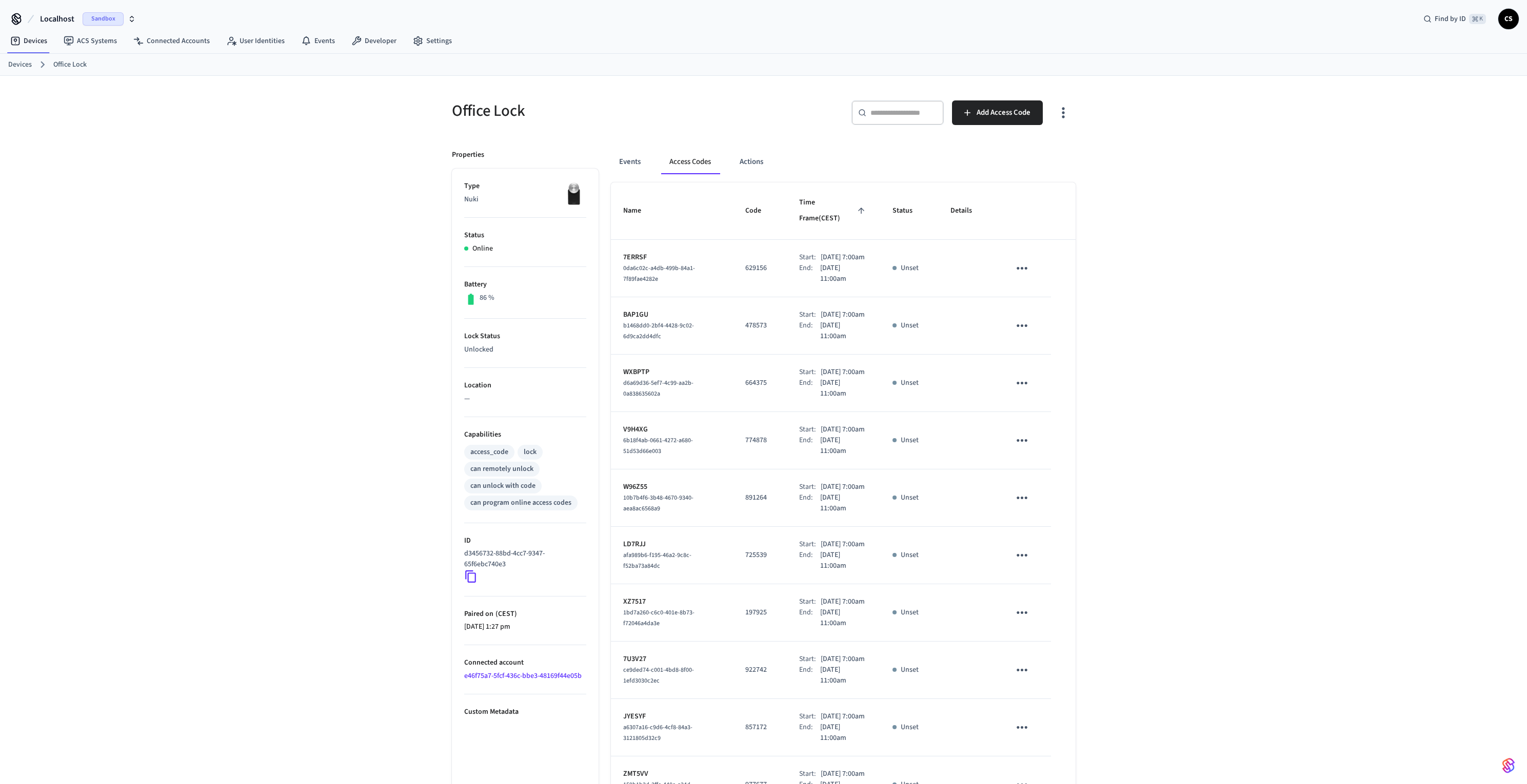
click at [925, 118] on div "​ ​" at bounding box center [897, 112] width 92 height 25
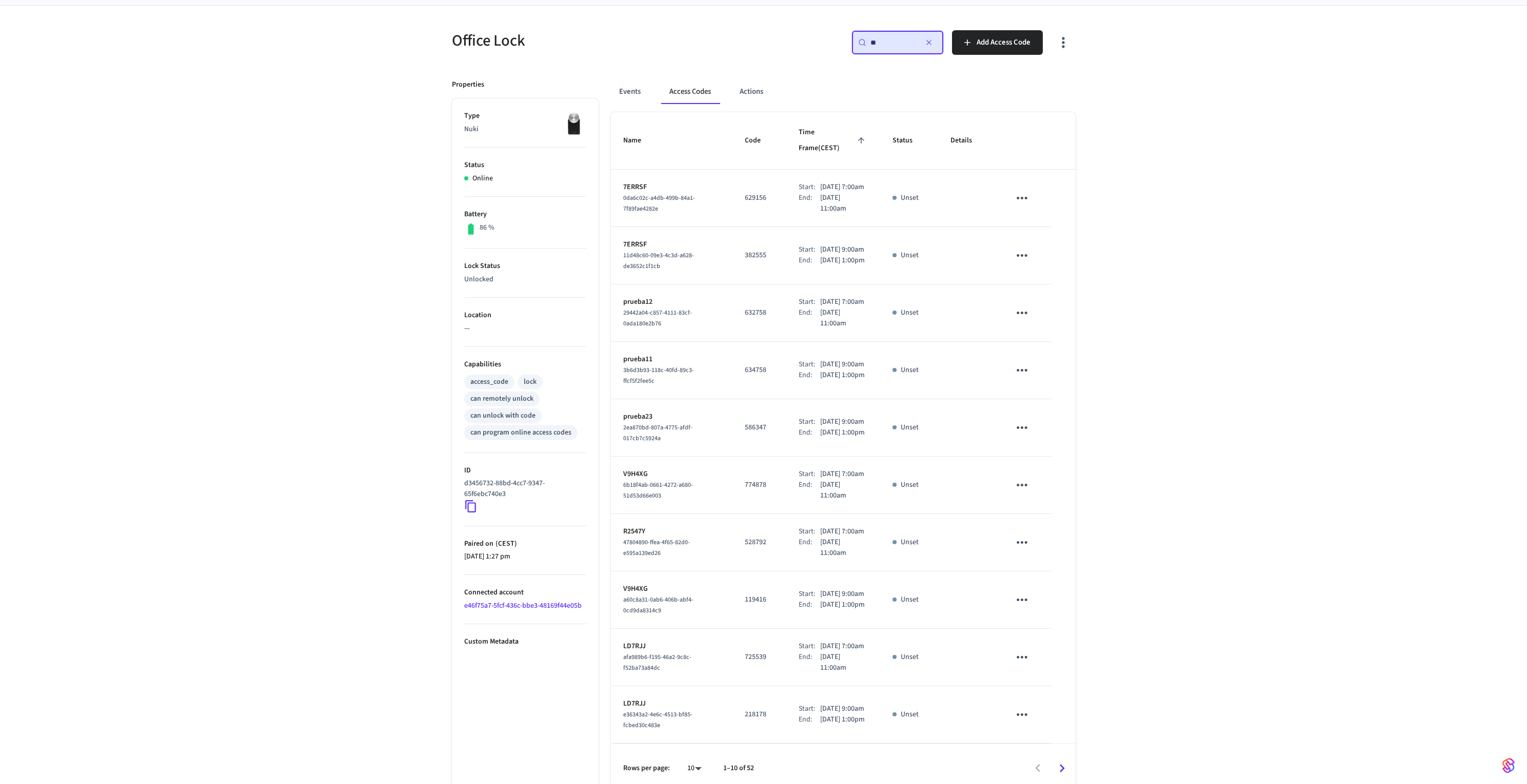
scroll to position [16, 0]
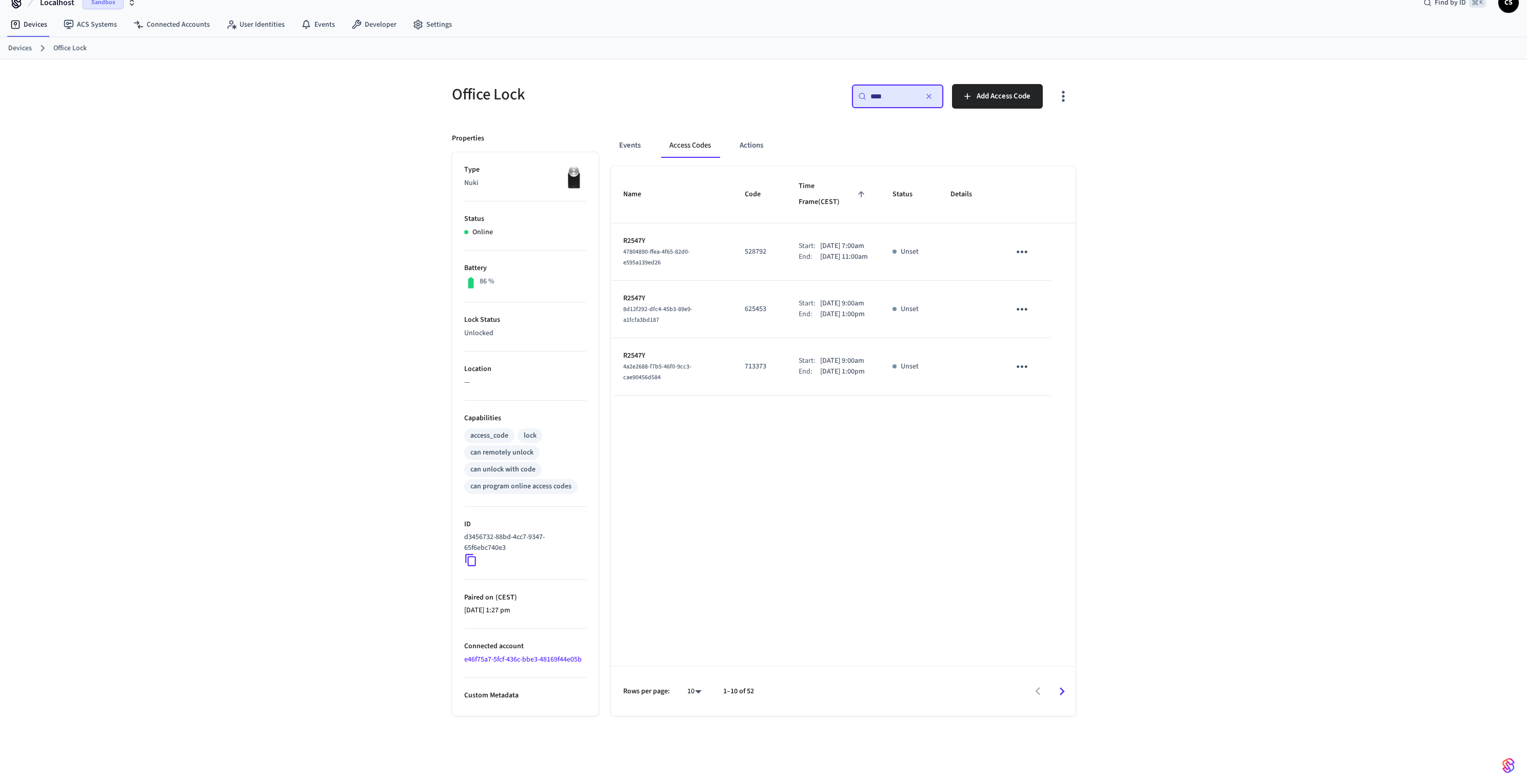
type input "****"
click at [907, 103] on div "​ **** ​" at bounding box center [897, 96] width 92 height 25
drag, startPoint x: 907, startPoint y: 100, endPoint x: 877, endPoint y: 100, distance: 30.0
click at [877, 100] on input "****" at bounding box center [893, 96] width 46 height 10
click at [933, 94] on icon "button" at bounding box center [929, 97] width 9 height 9
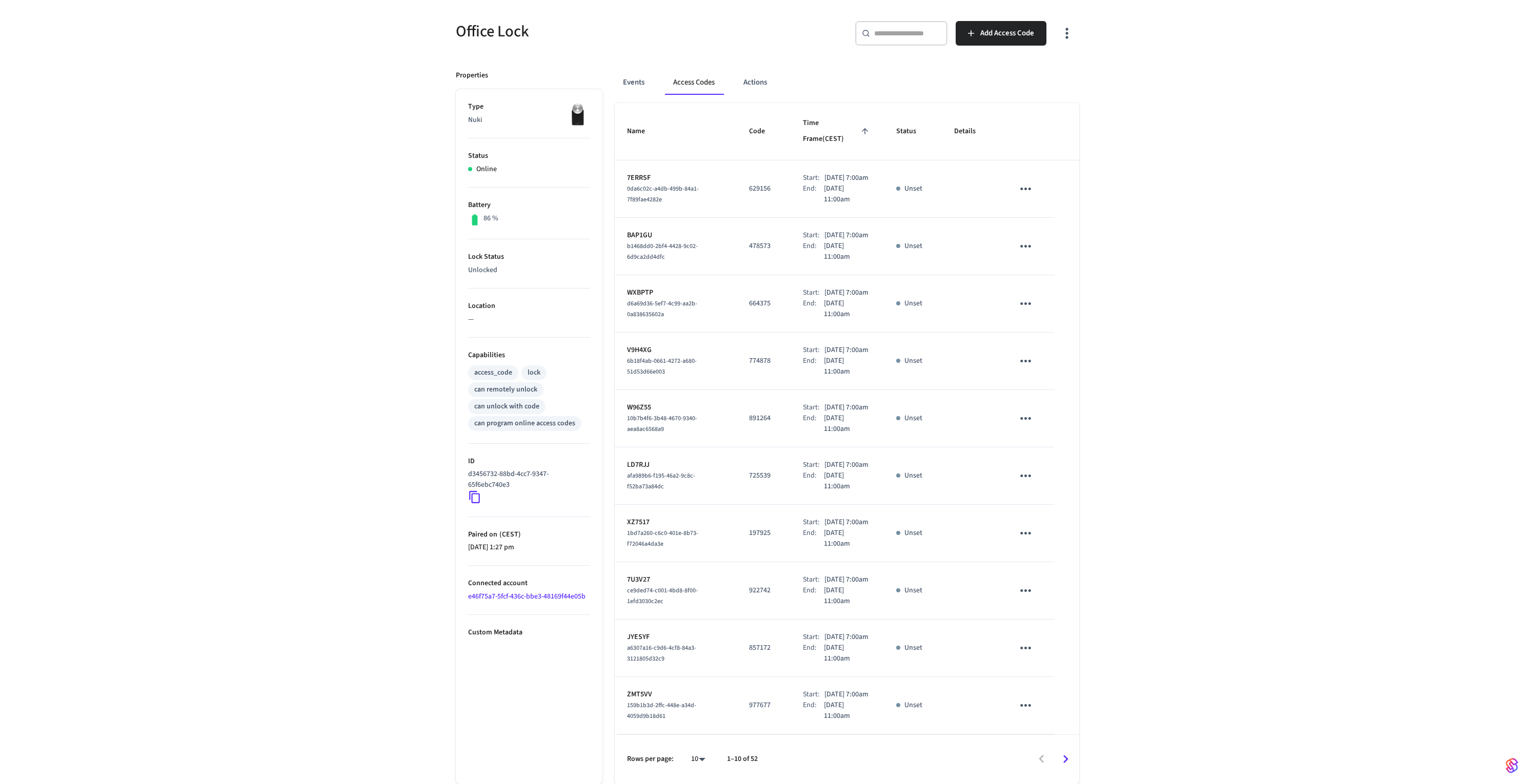
scroll to position [0, 0]
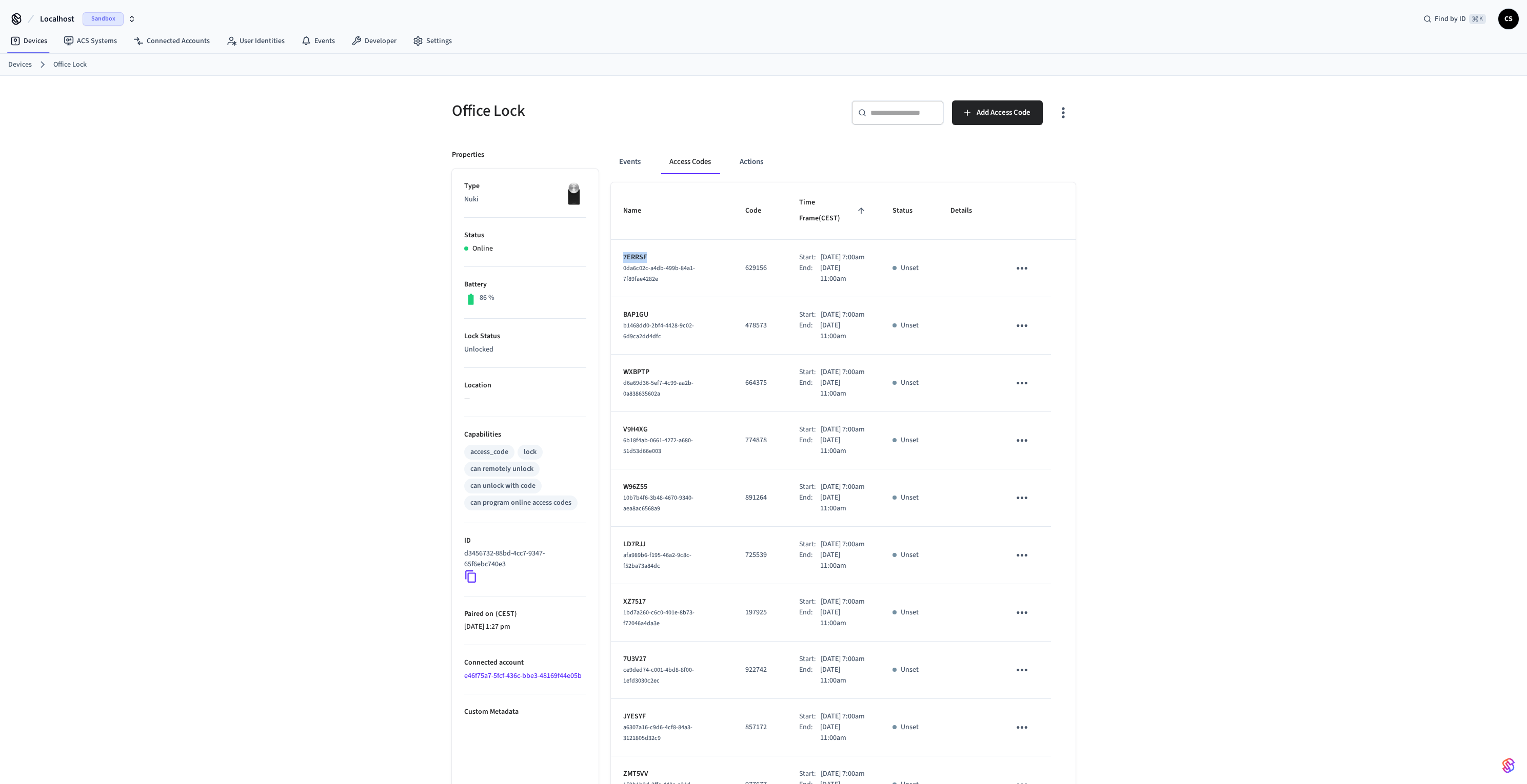
drag, startPoint x: 620, startPoint y: 245, endPoint x: 674, endPoint y: 247, distance: 54.0
click at [674, 247] on td "7ERRSF 0da6c02c-a4db-499b-84a1-7f89fae4282e" at bounding box center [671, 268] width 122 height 58
click at [1063, 109] on icon "button" at bounding box center [1063, 113] width 2 height 11
click at [1063, 109] on div at bounding box center [767, 392] width 1534 height 784
click at [154, 45] on link "Connected Accounts" at bounding box center [171, 41] width 93 height 18
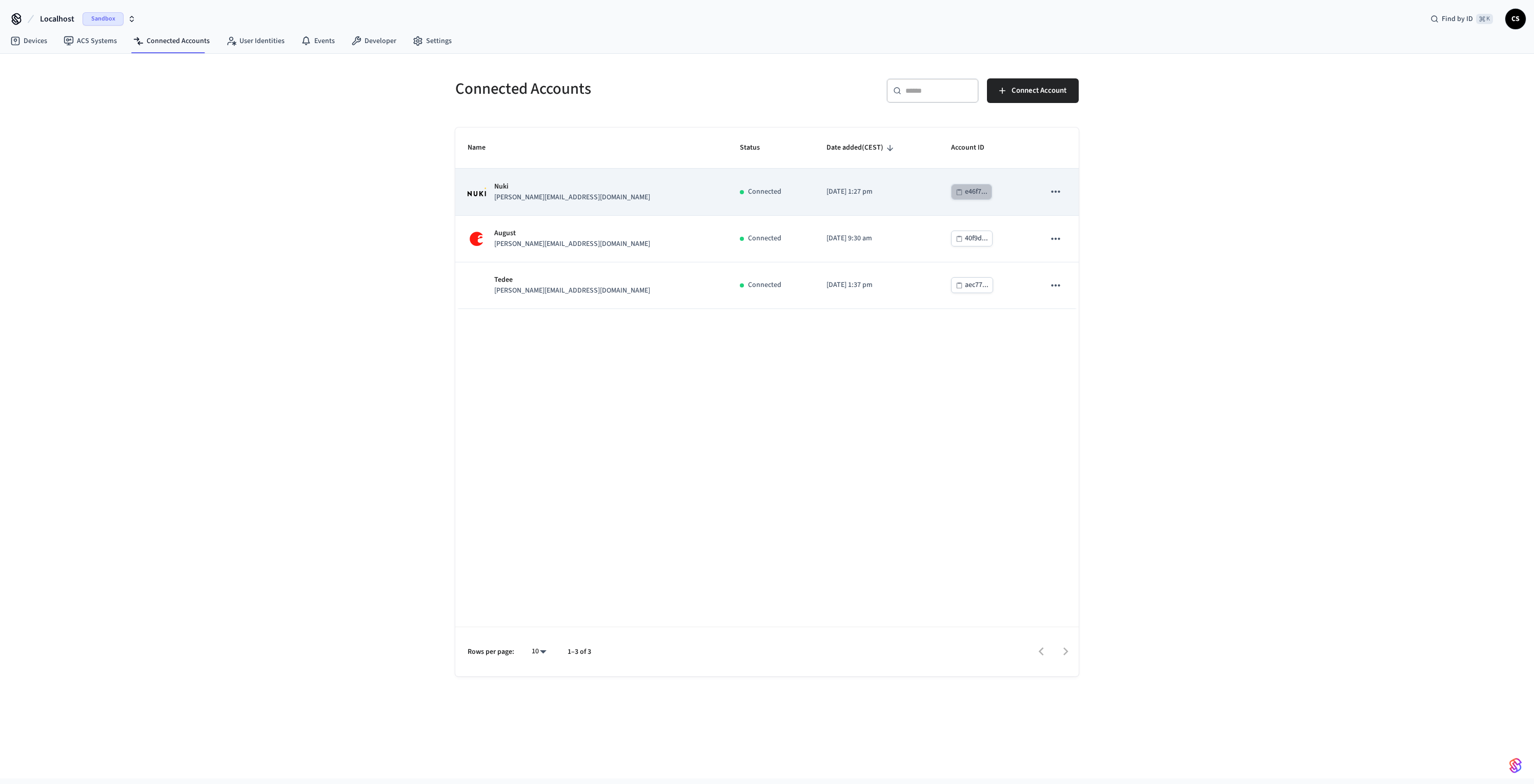
click at [965, 194] on div "e46f7..." at bounding box center [976, 192] width 22 height 13
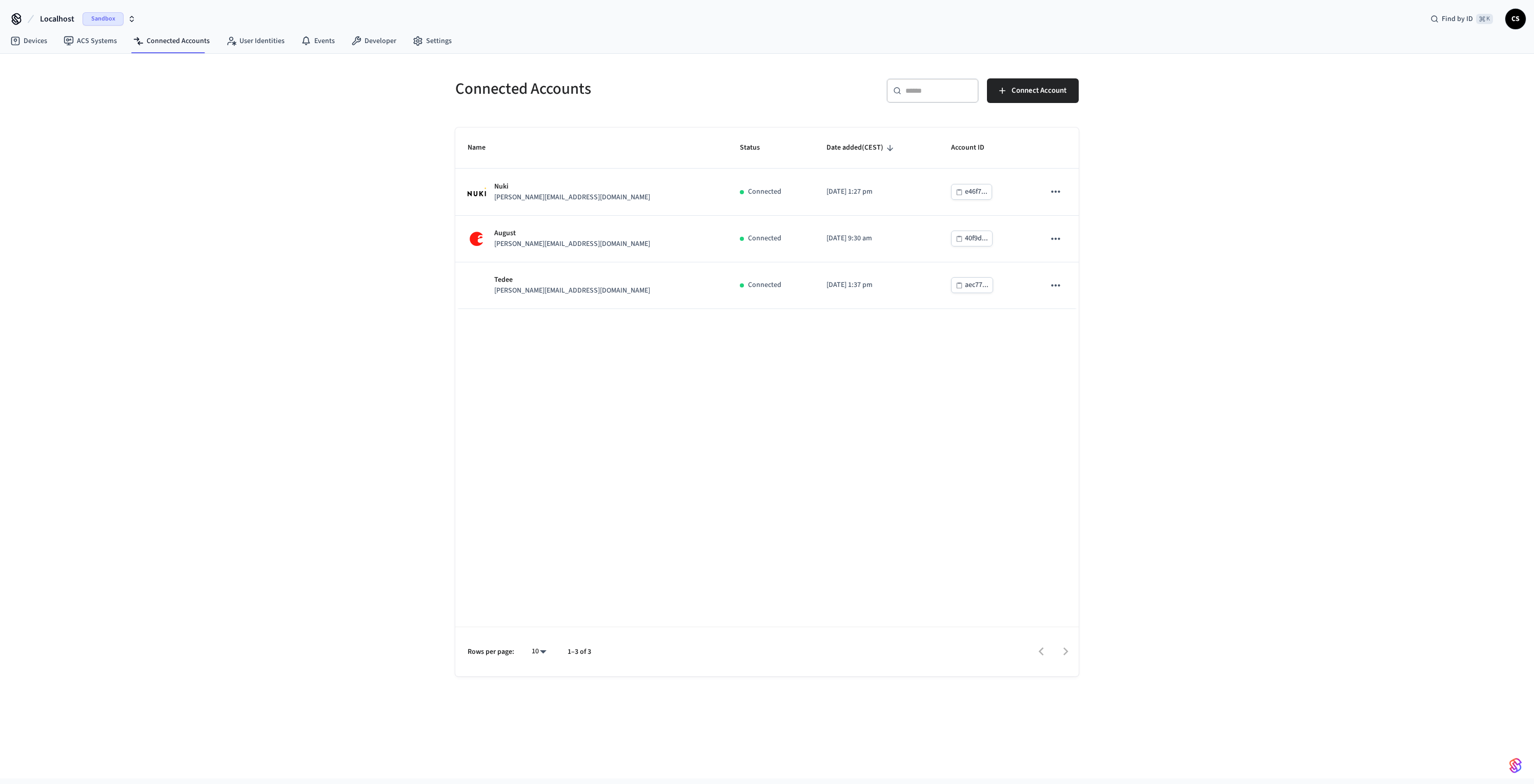
click at [368, 276] on div "Connected Accounts ​ ​ Connect Account Name Status Date added (CEST) Account ID…" at bounding box center [767, 417] width 1534 height 725
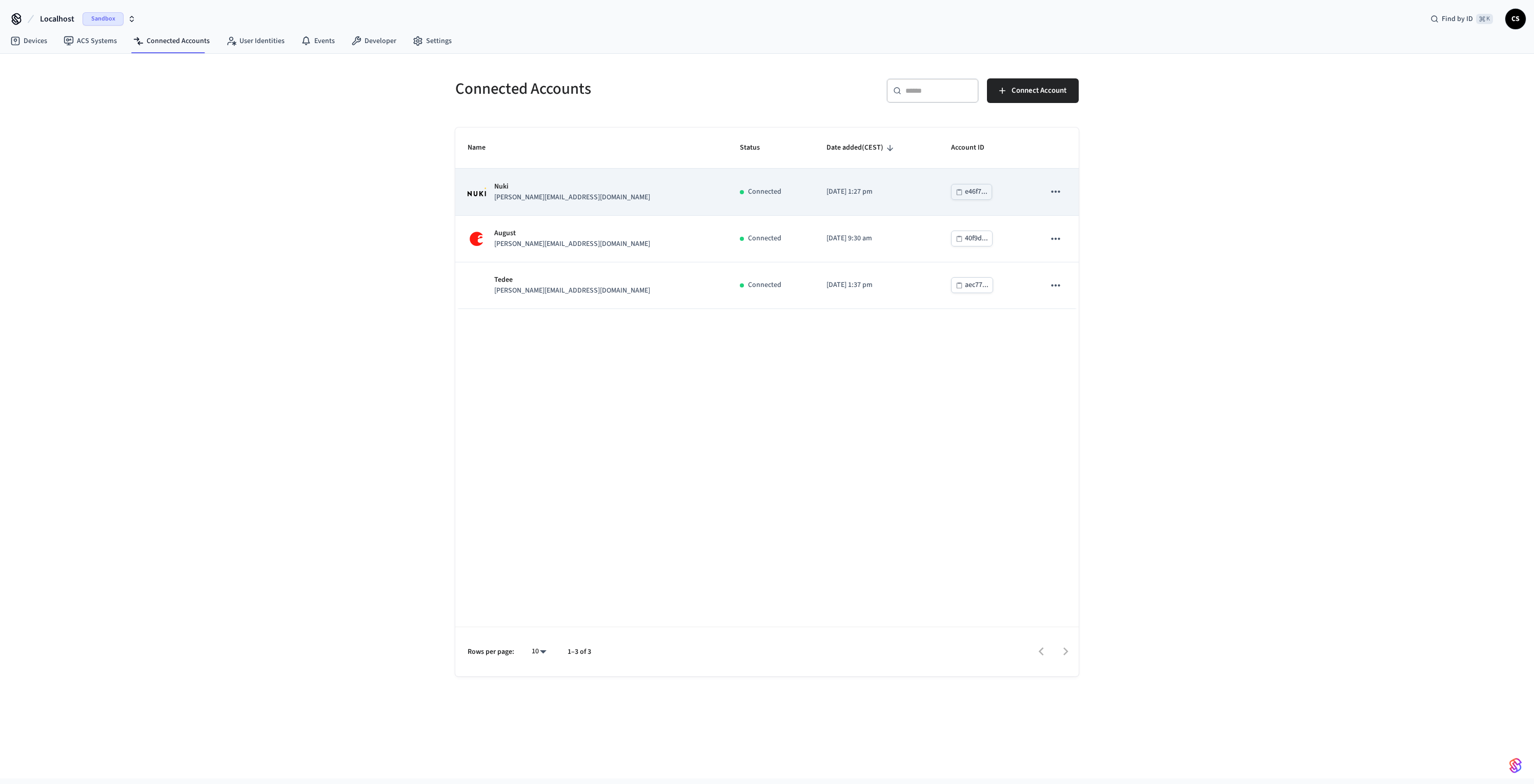
click at [567, 202] on div "Nuki jane@example.com" at bounding box center [592, 192] width 248 height 21
click at [965, 196] on div "40f9d..." at bounding box center [977, 192] width 23 height 13
click at [1056, 189] on icon "sticky table" at bounding box center [1056, 192] width 13 height 13
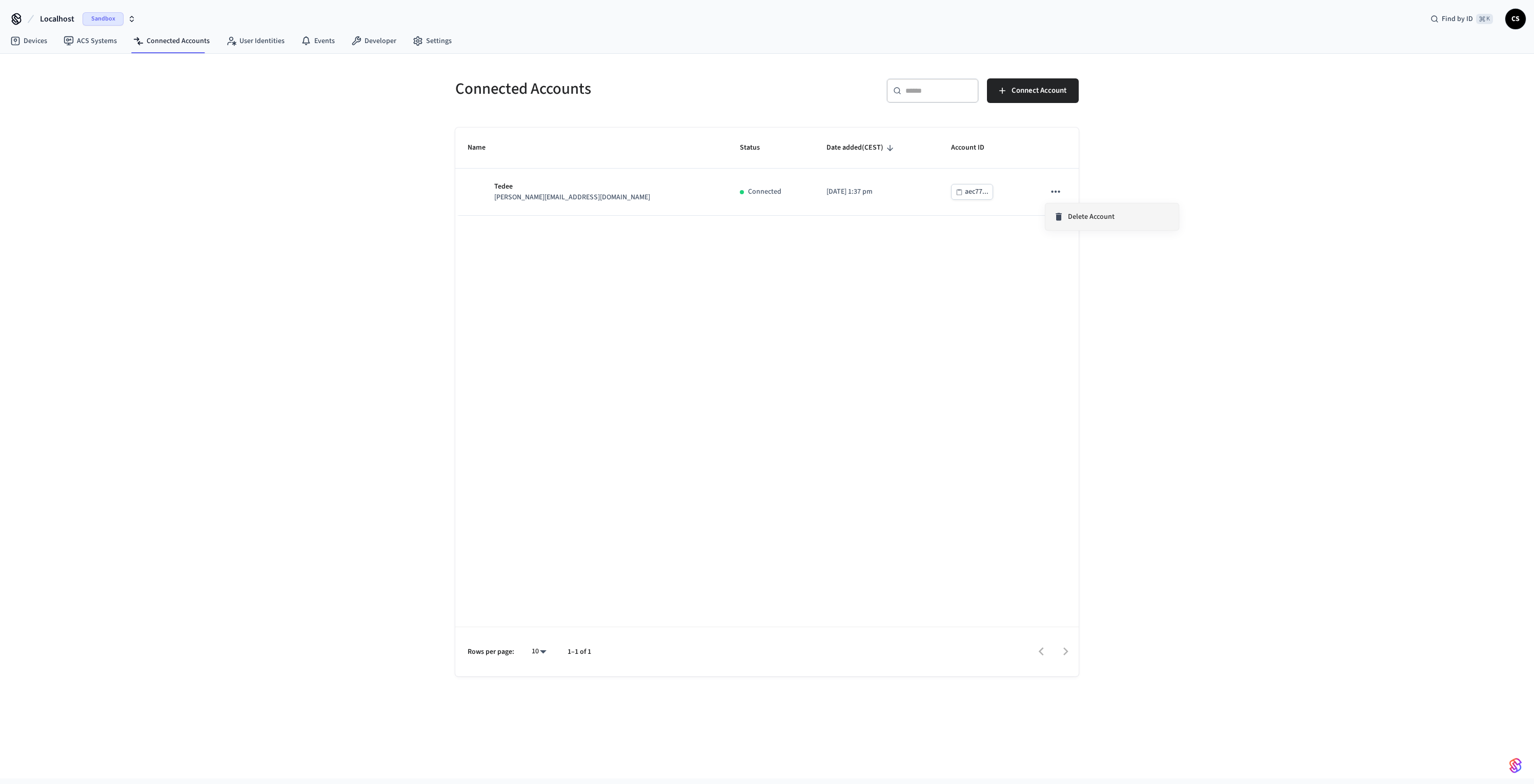
click at [1069, 218] on span "Delete Account" at bounding box center [1091, 217] width 47 height 10
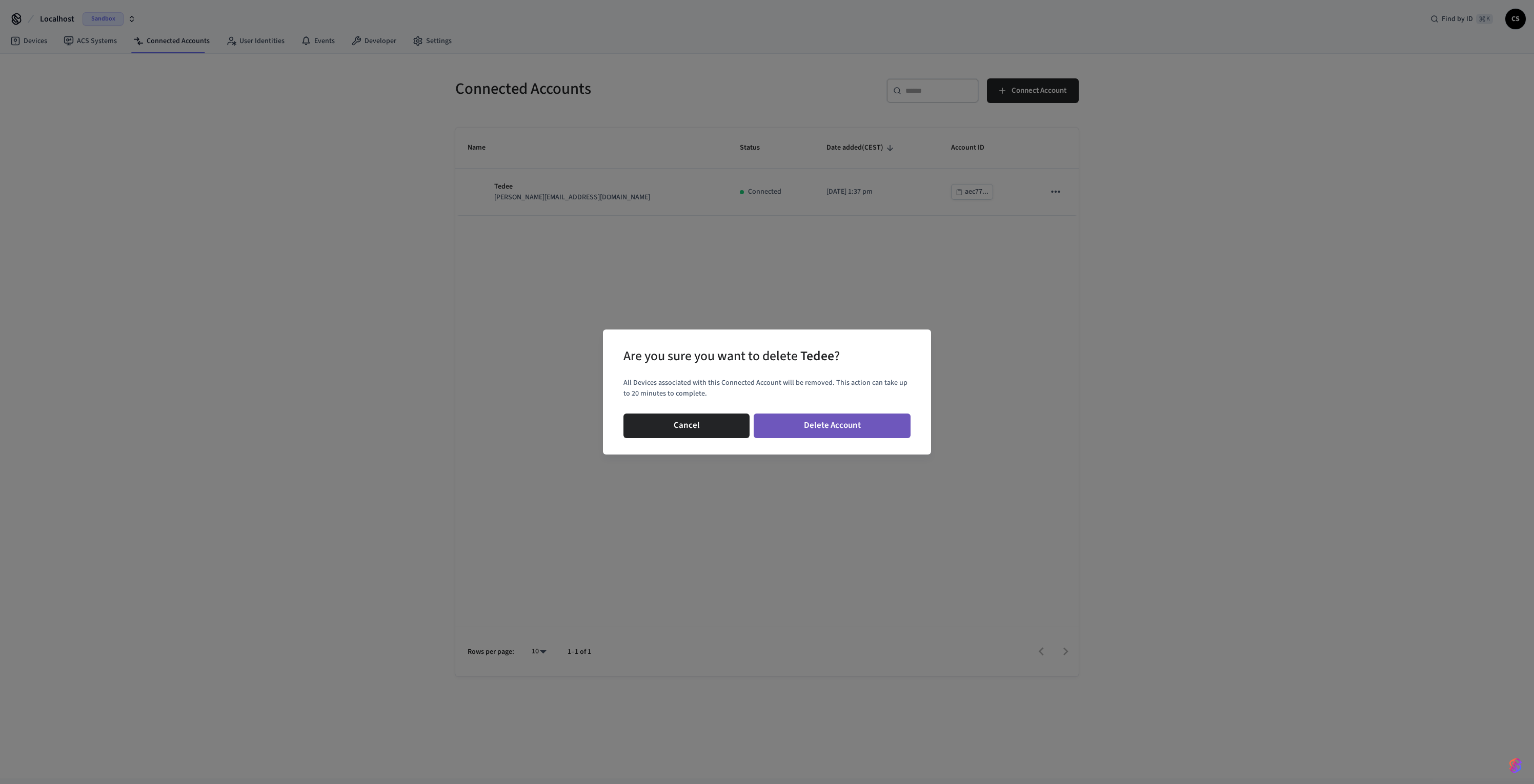
click at [806, 422] on button "Delete Account" at bounding box center [832, 426] width 157 height 25
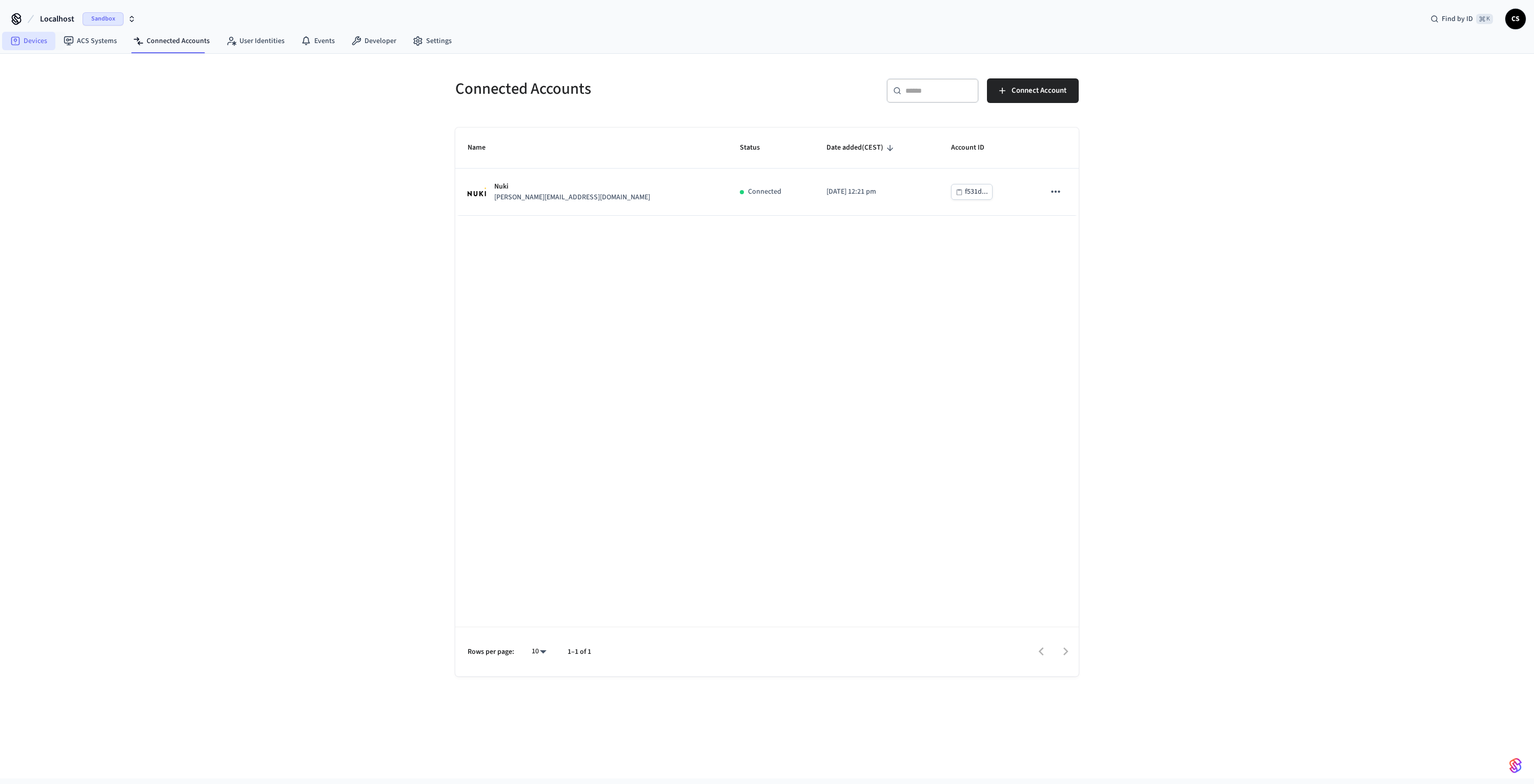
click at [38, 40] on link "Devices" at bounding box center [29, 41] width 53 height 18
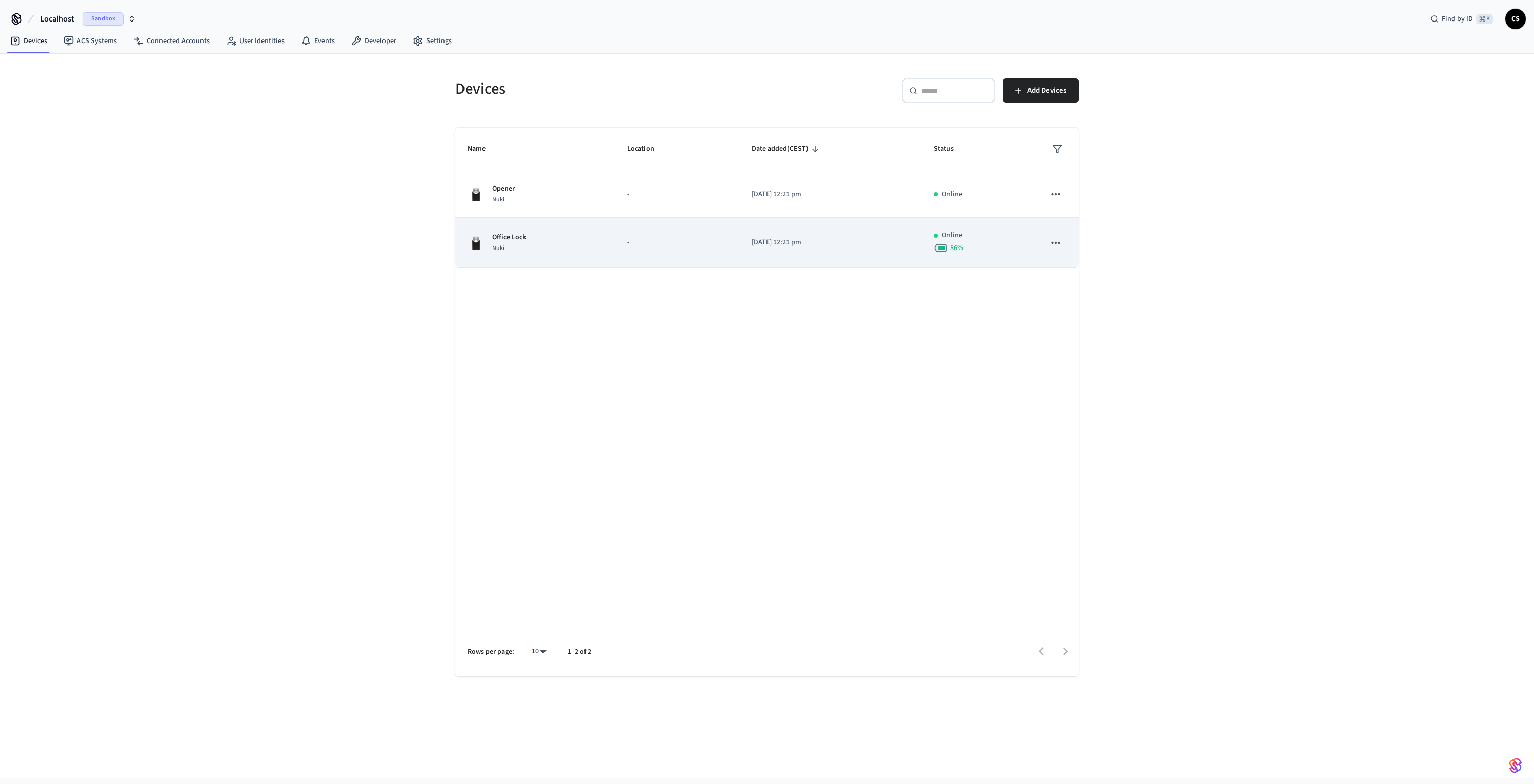
click at [521, 243] on div "Nuki" at bounding box center [509, 248] width 34 height 11
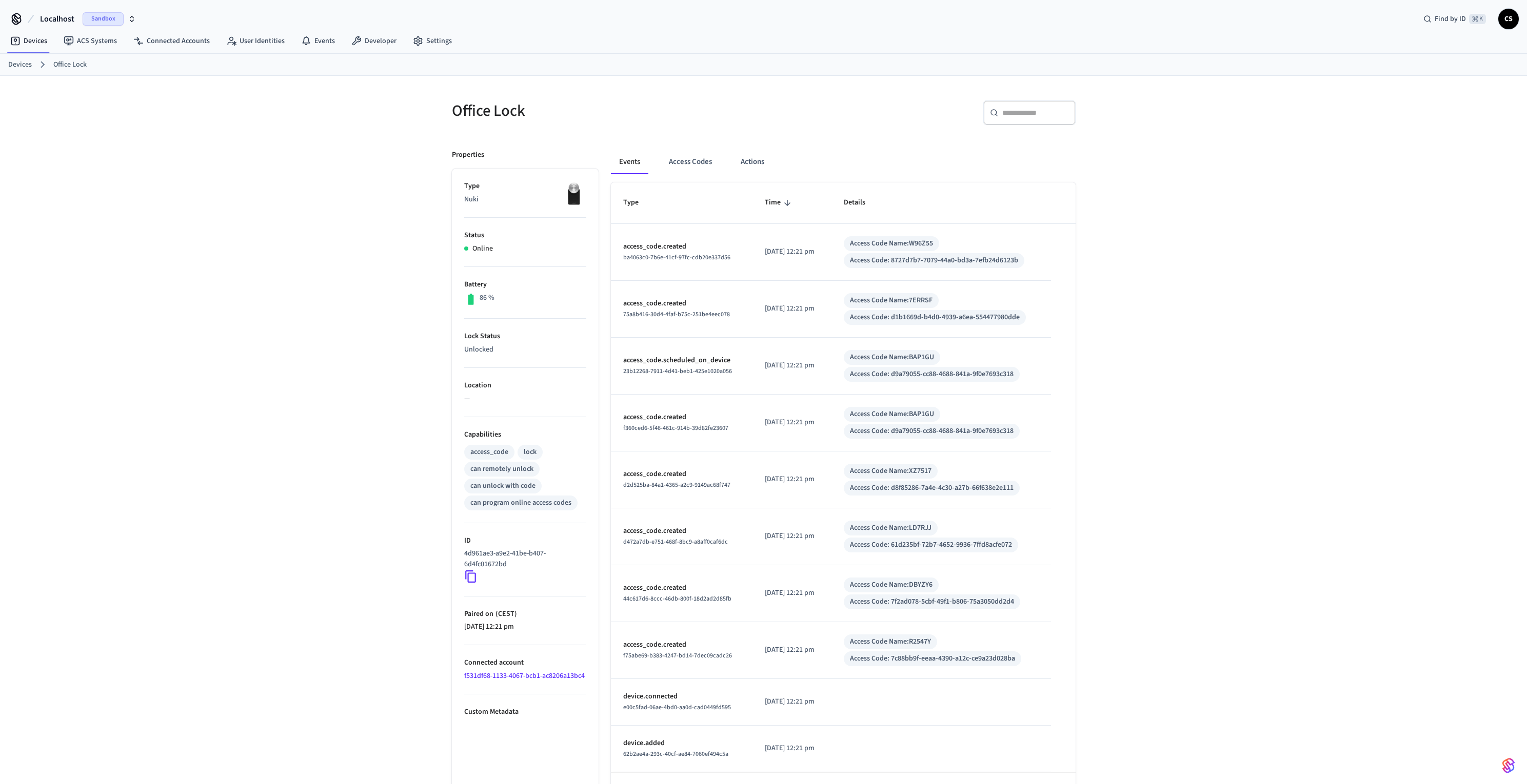
scroll to position [38, 0]
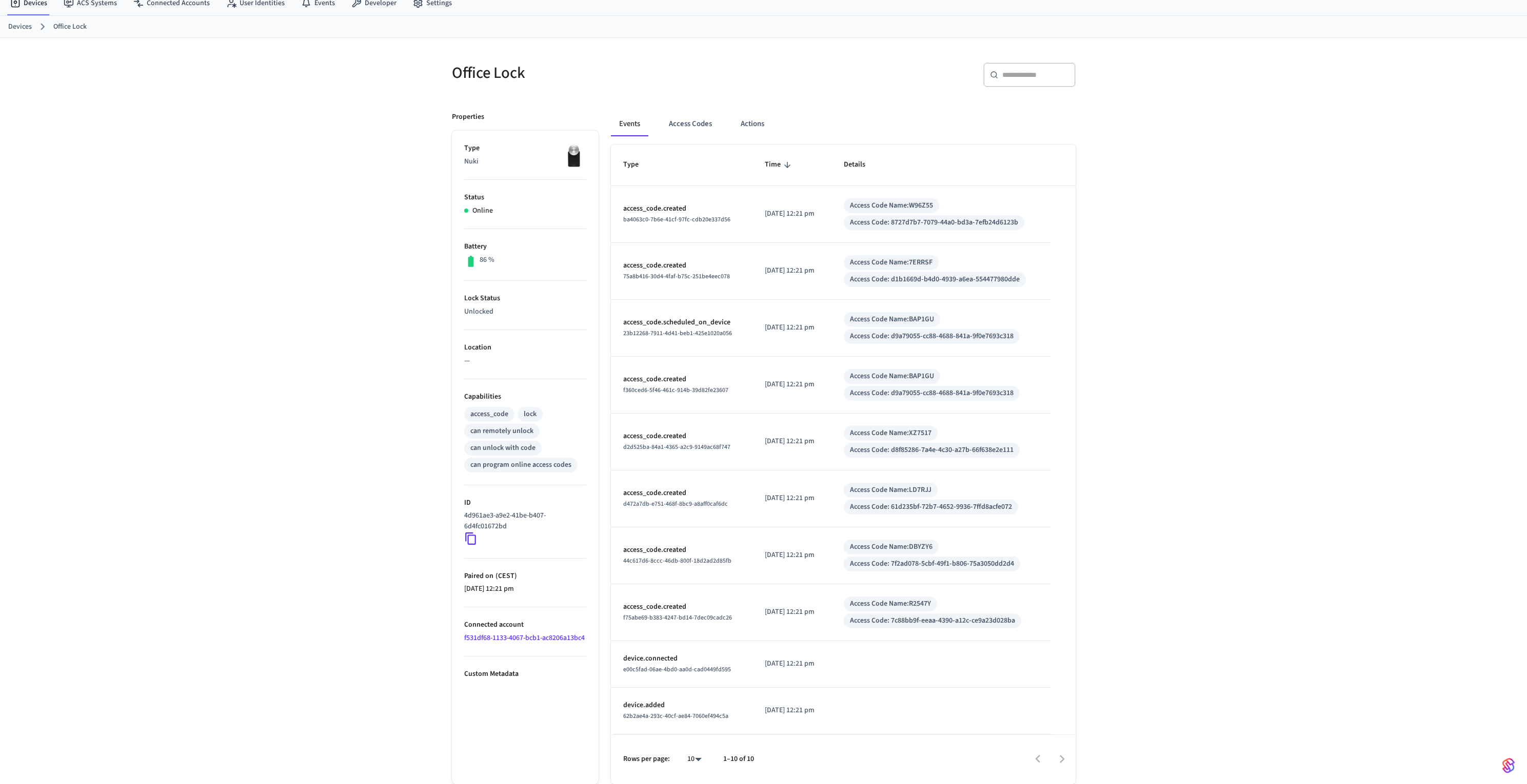
click at [722, 132] on div "Events Access Codes Actions" at bounding box center [843, 124] width 465 height 25
click at [707, 126] on button "Access Codes" at bounding box center [690, 124] width 60 height 25
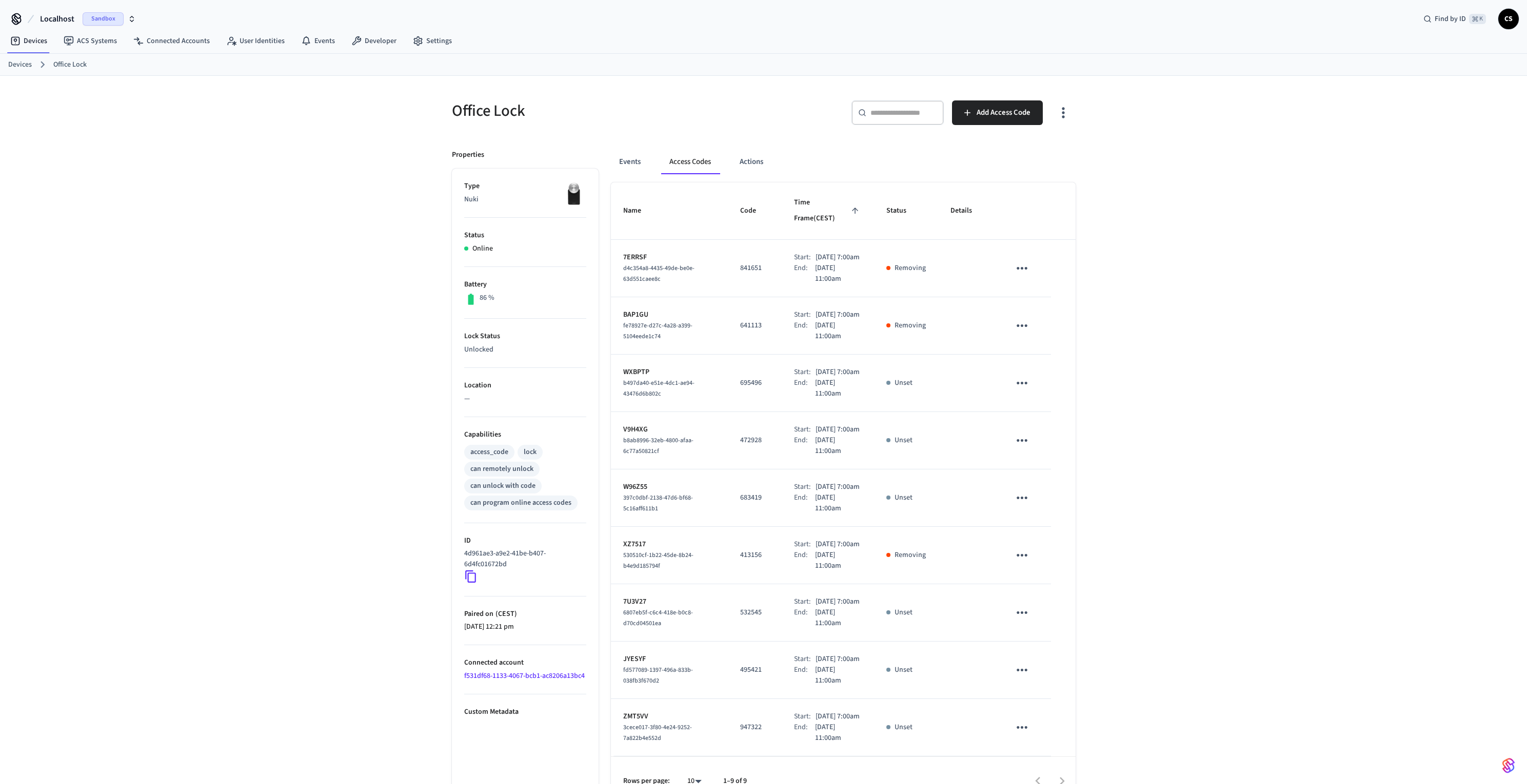
scroll to position [103, 0]
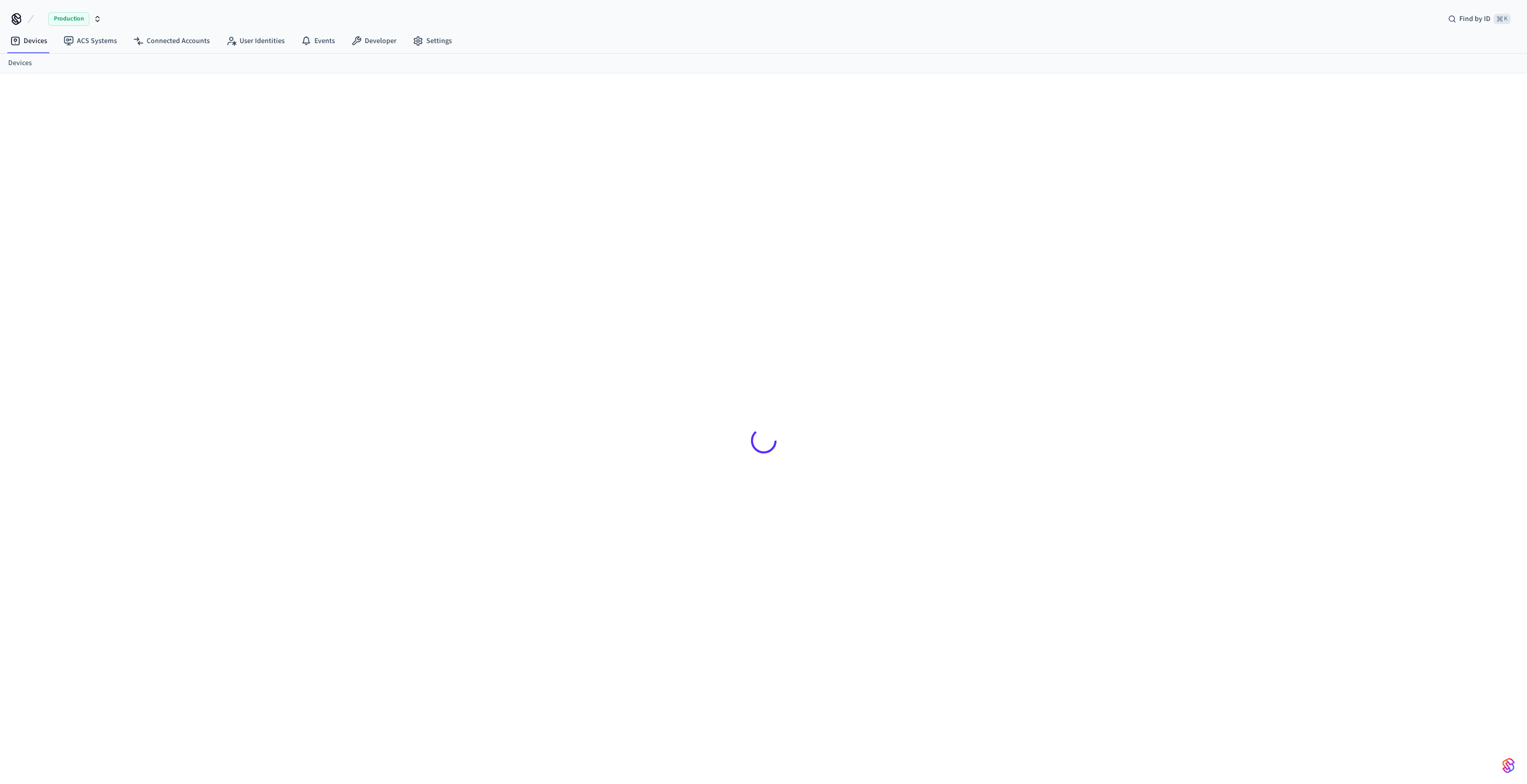
scroll to position [14, 0]
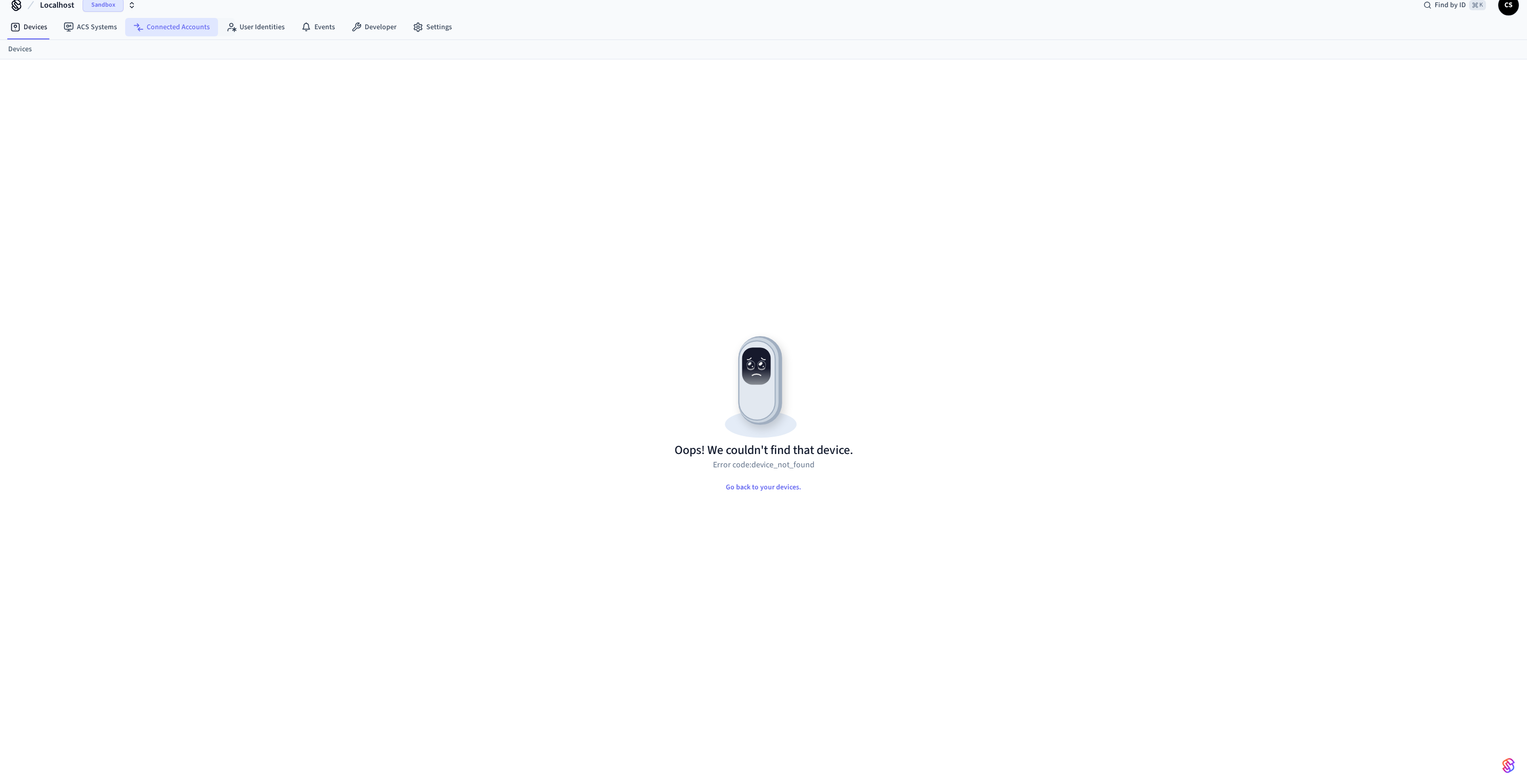
click at [213, 27] on link "Connected Accounts" at bounding box center [171, 27] width 93 height 18
